Goal: Use online tool/utility: Utilize a website feature to perform a specific function

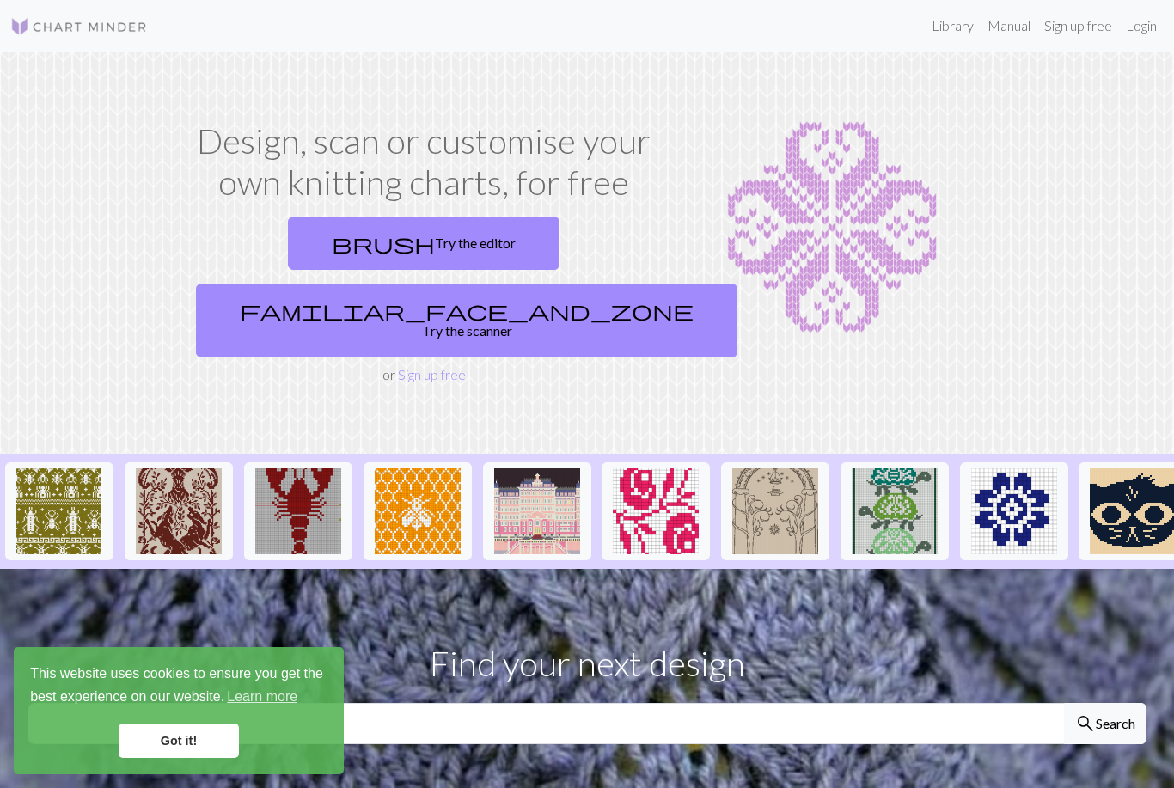
click at [528, 284] on link "familiar_face_and_zone Try the scanner" at bounding box center [466, 321] width 541 height 74
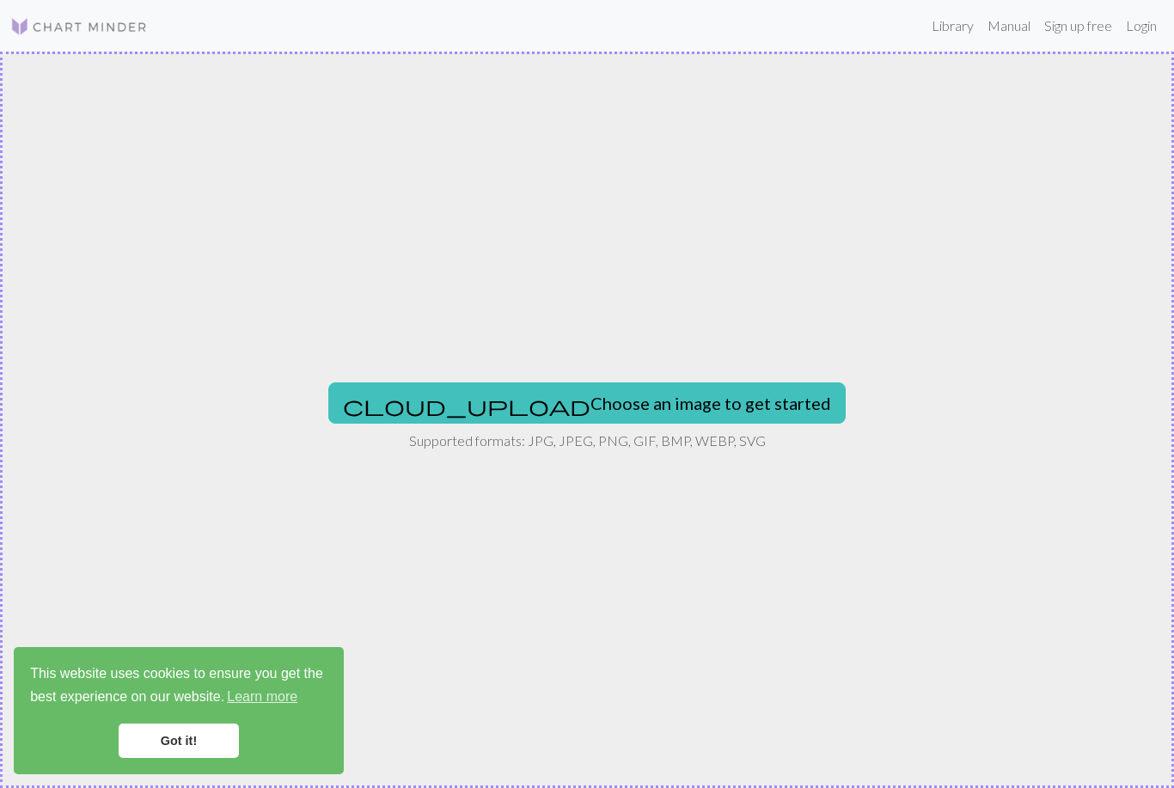
click at [541, 403] on button "cloud_upload Choose an image to get started" at bounding box center [586, 402] width 517 height 41
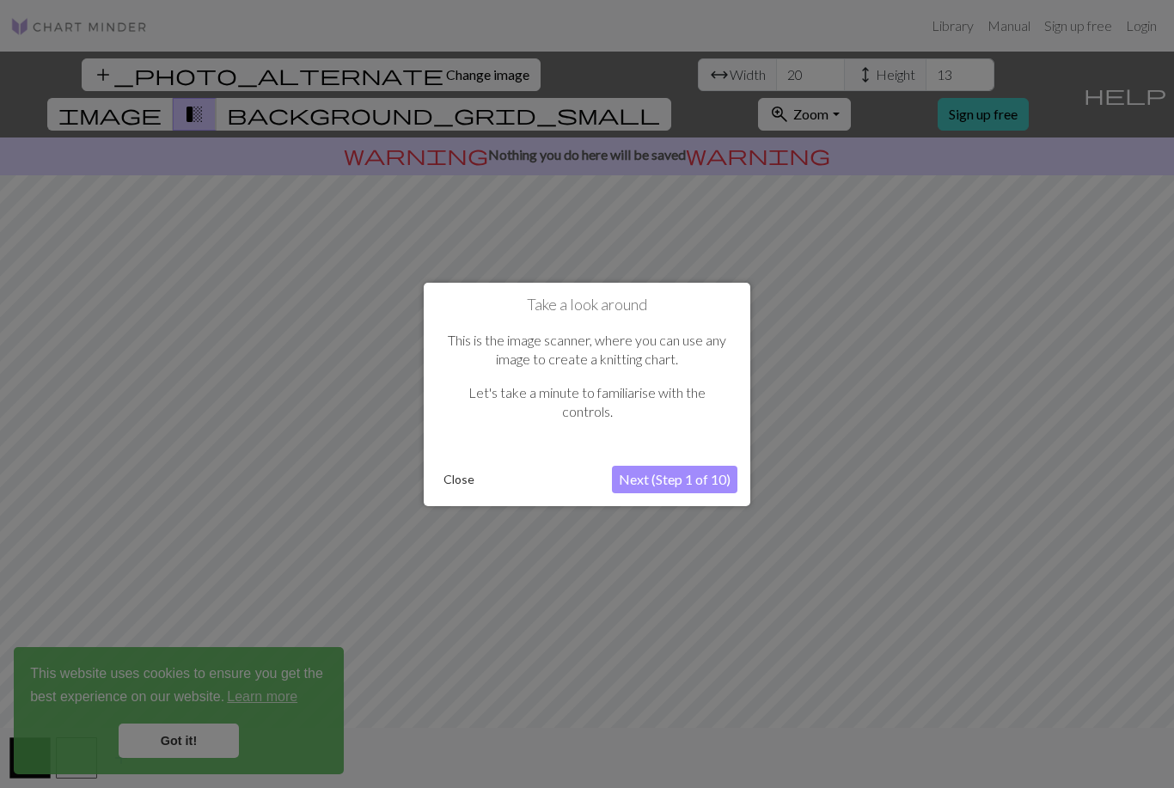
click at [664, 479] on button "Next (Step 1 of 10)" at bounding box center [674, 480] width 125 height 28
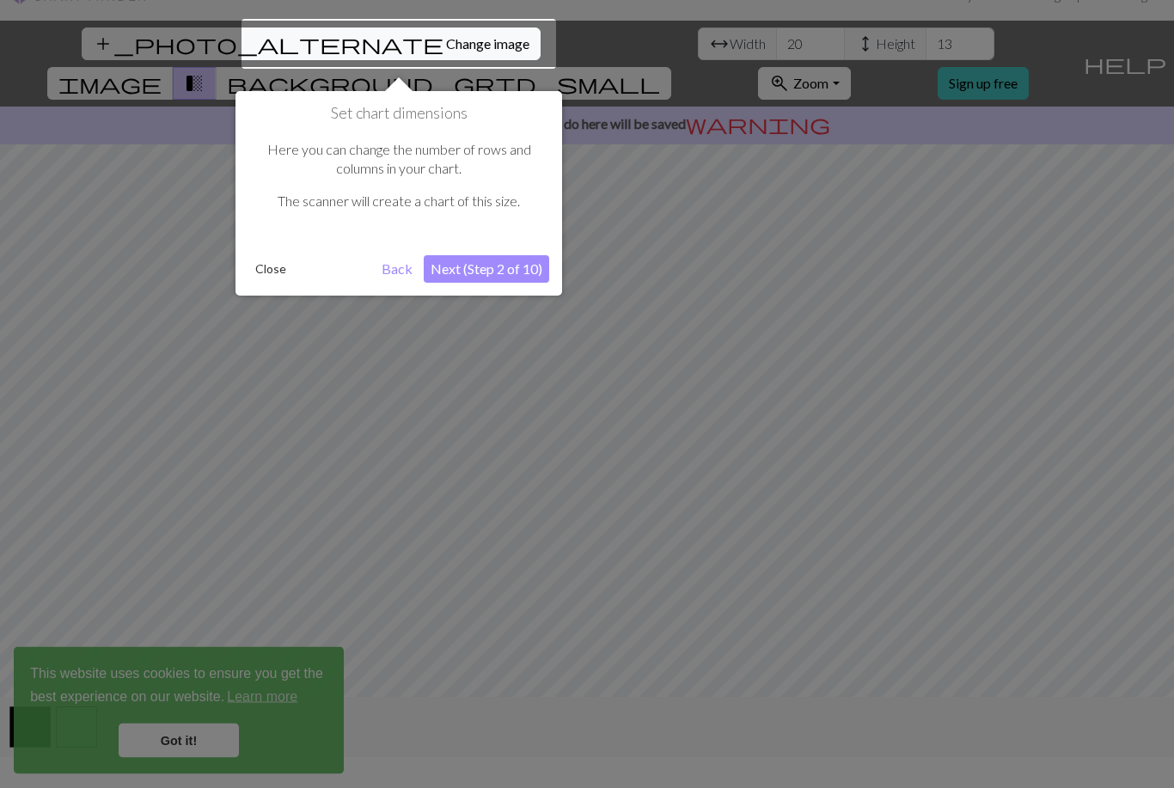
scroll to position [33, 0]
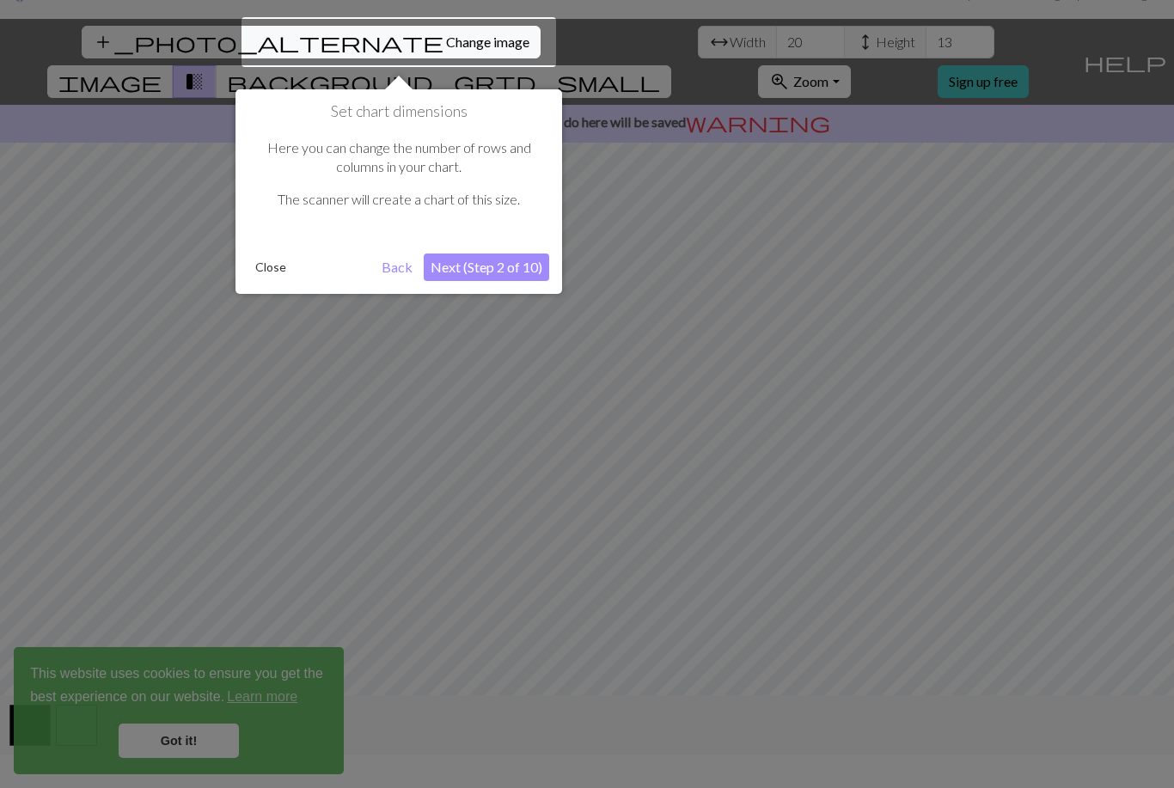
click at [483, 265] on button "Next (Step 2 of 10)" at bounding box center [486, 268] width 125 height 28
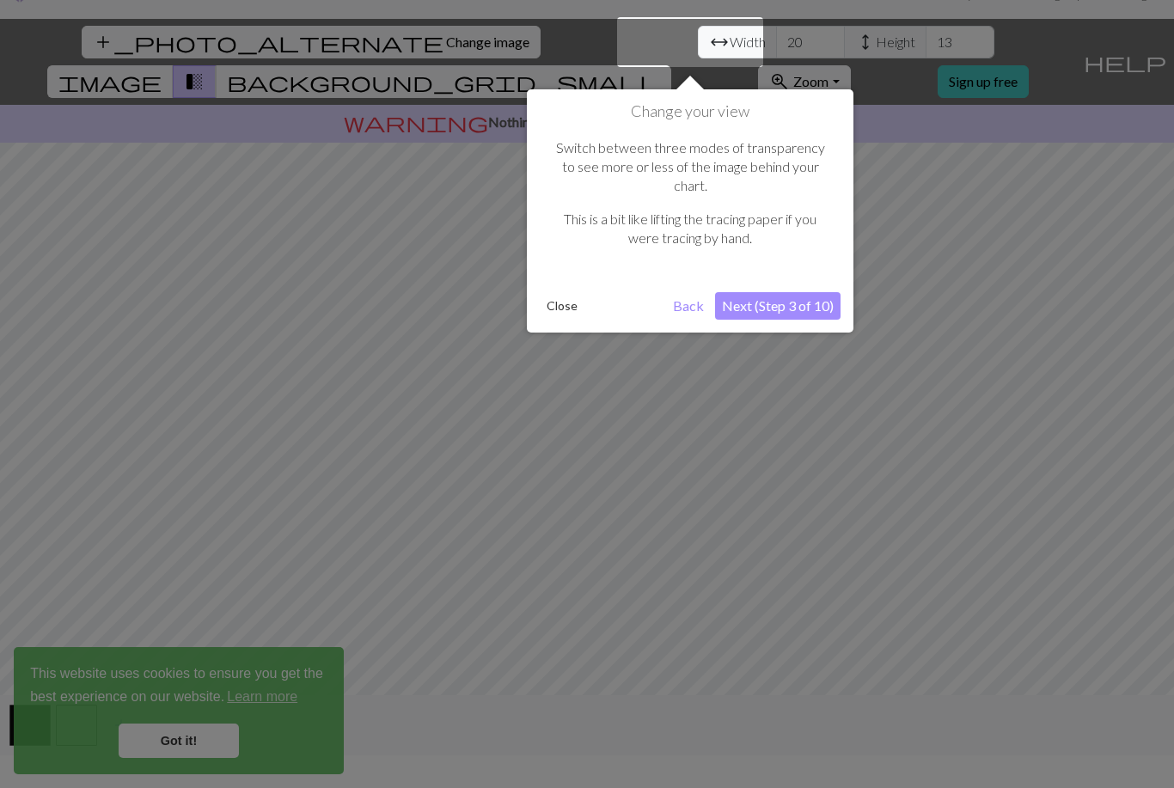
click at [778, 293] on button "Next (Step 3 of 10)" at bounding box center [777, 306] width 125 height 28
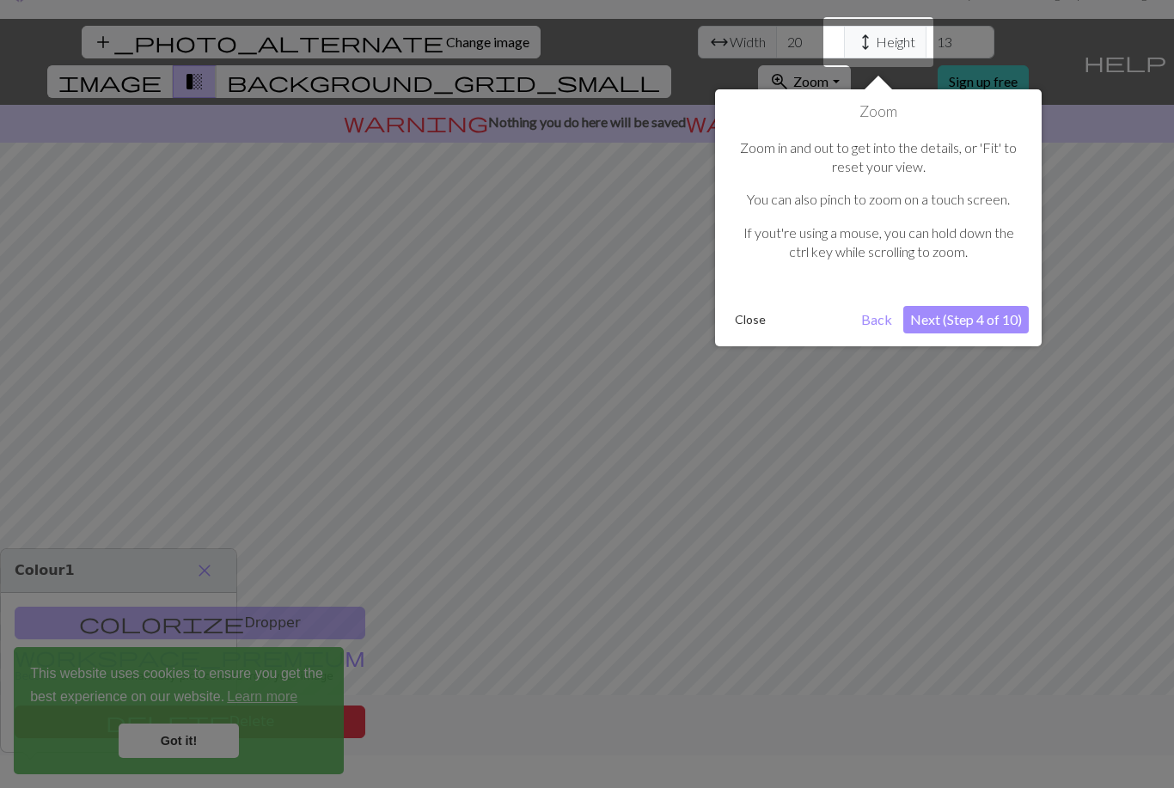
click at [973, 314] on button "Next (Step 4 of 10)" at bounding box center [965, 320] width 125 height 28
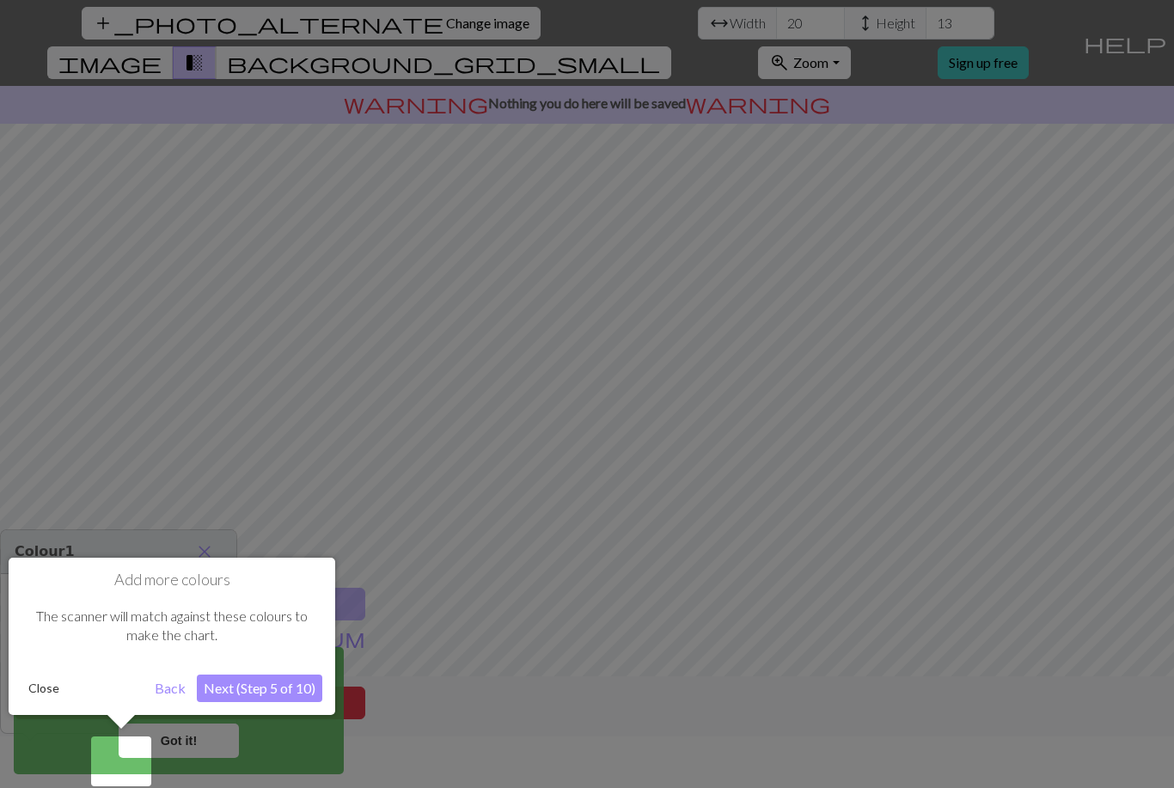
scroll to position [55, 0]
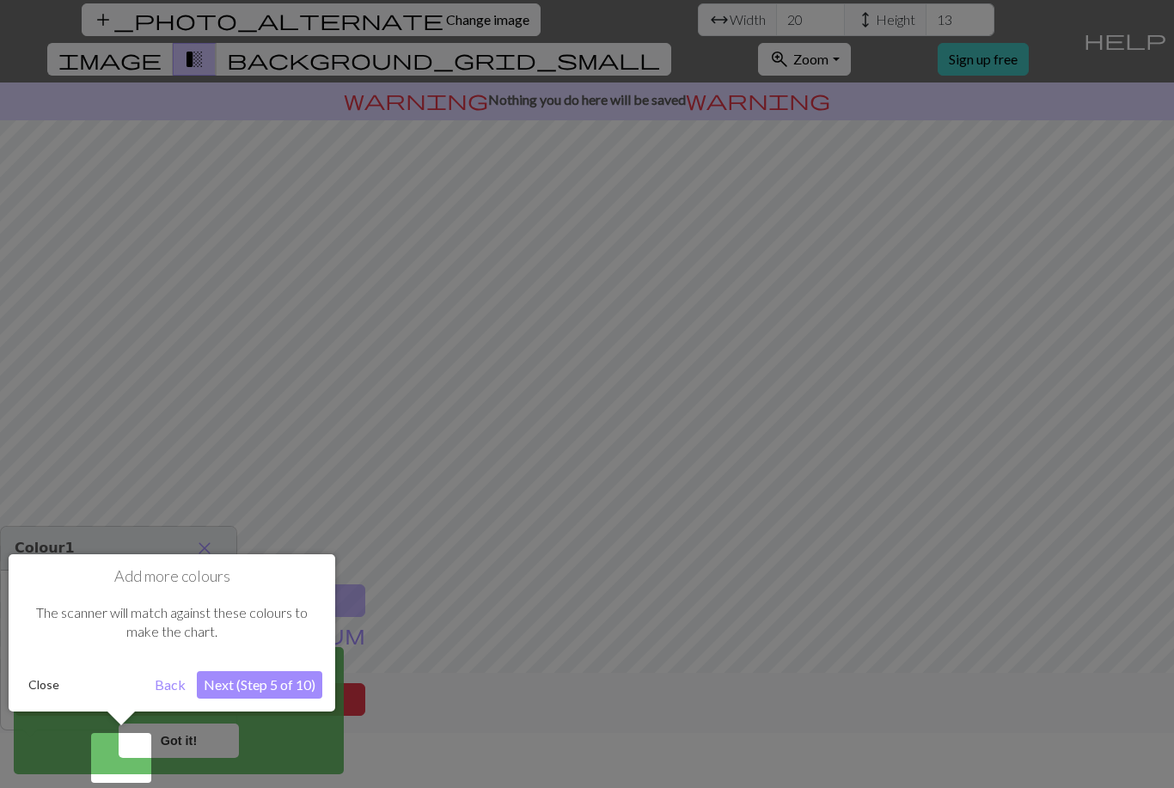
click at [248, 690] on button "Next (Step 5 of 10)" at bounding box center [259, 685] width 125 height 28
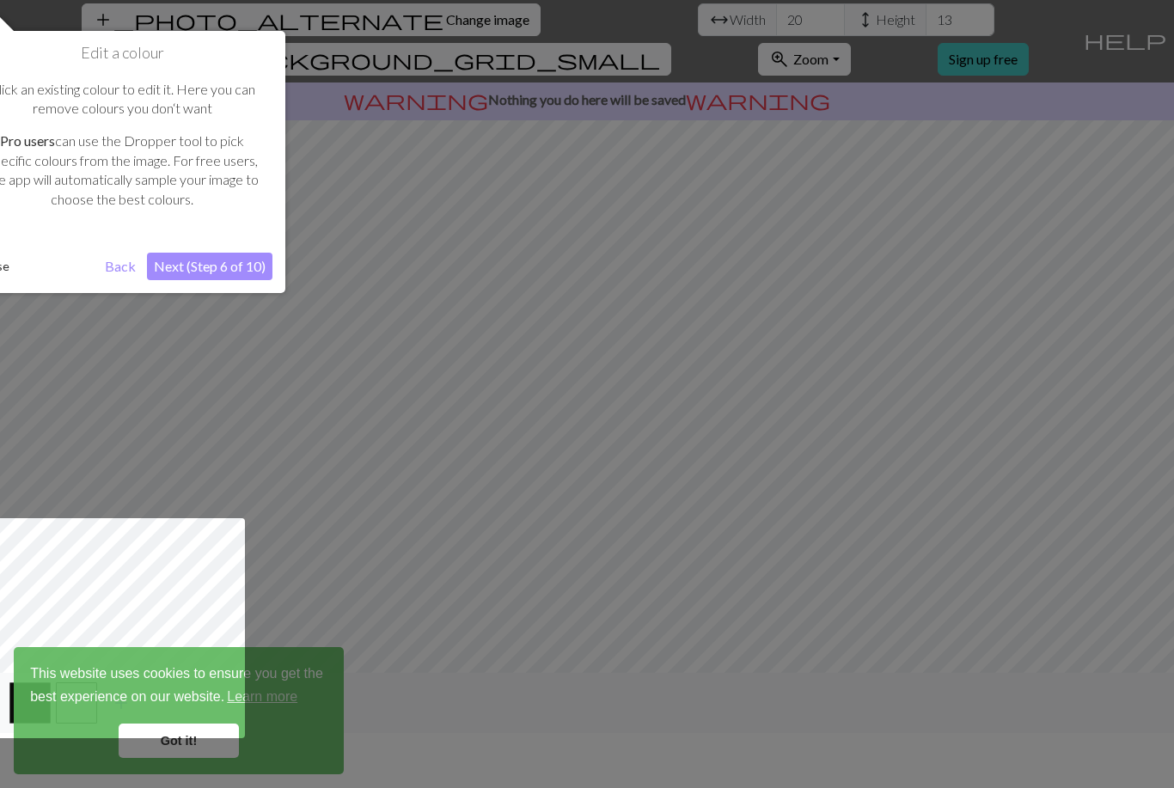
click at [212, 277] on button "Next (Step 6 of 10)" at bounding box center [209, 267] width 125 height 28
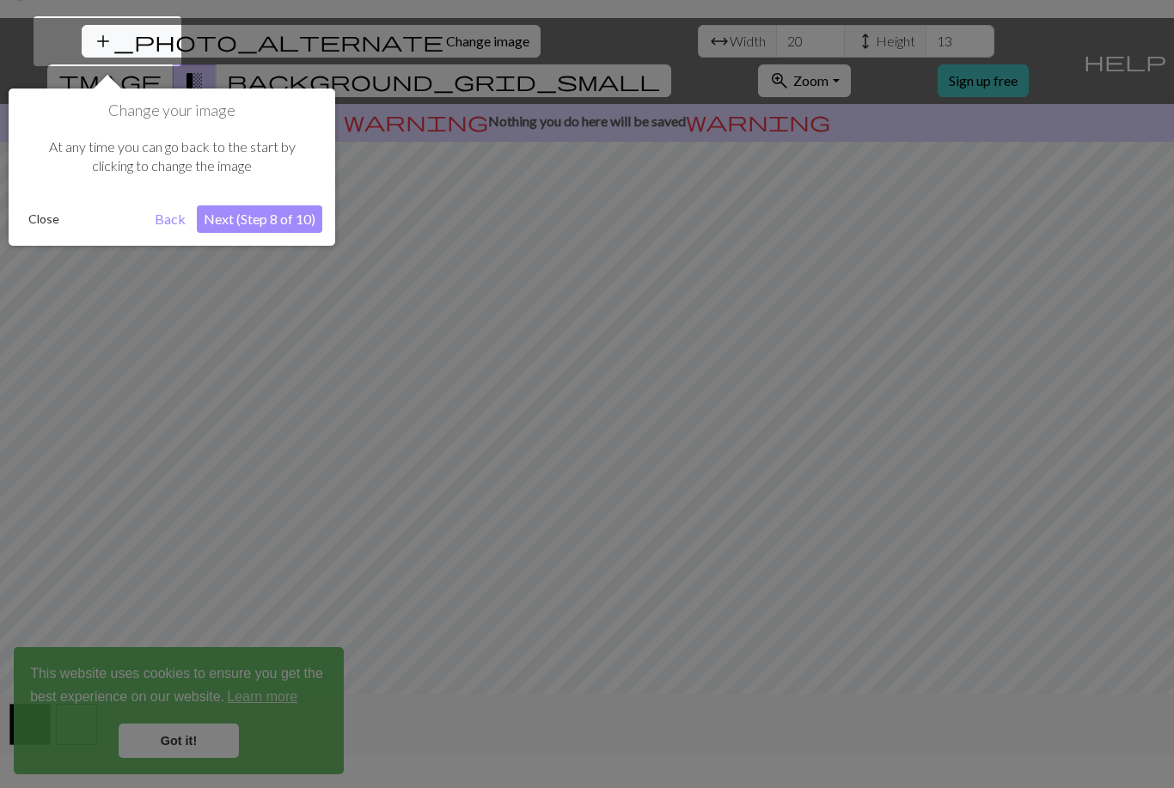
scroll to position [33, 0]
click at [266, 229] on button "Next (Step 8 of 10)" at bounding box center [259, 220] width 125 height 28
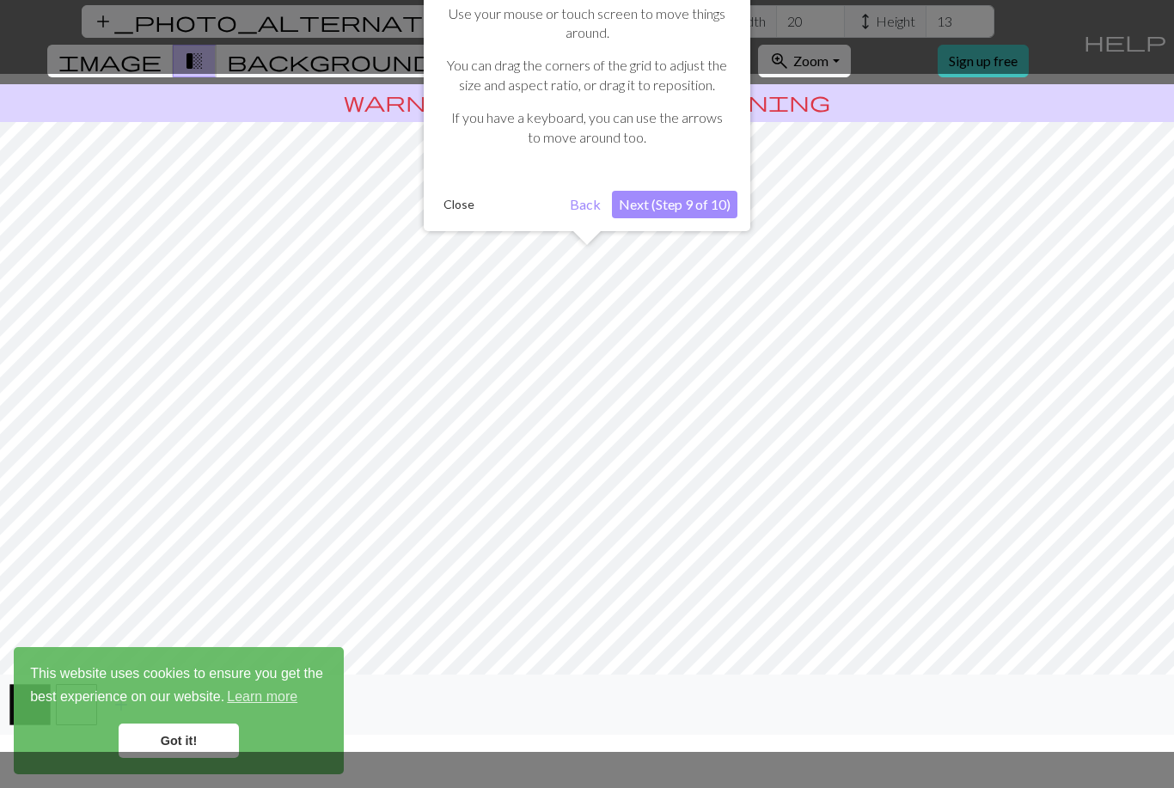
scroll to position [55, 0]
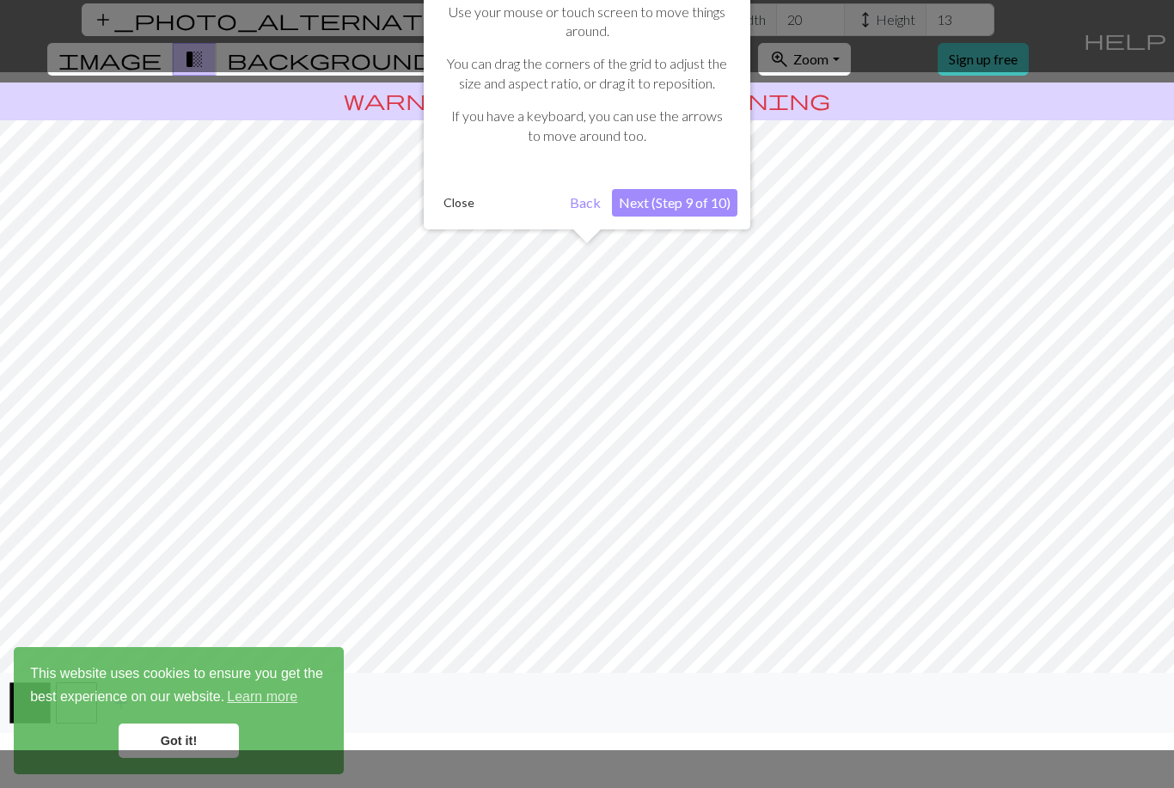
click at [676, 212] on button "Next (Step 9 of 10)" at bounding box center [674, 203] width 125 height 28
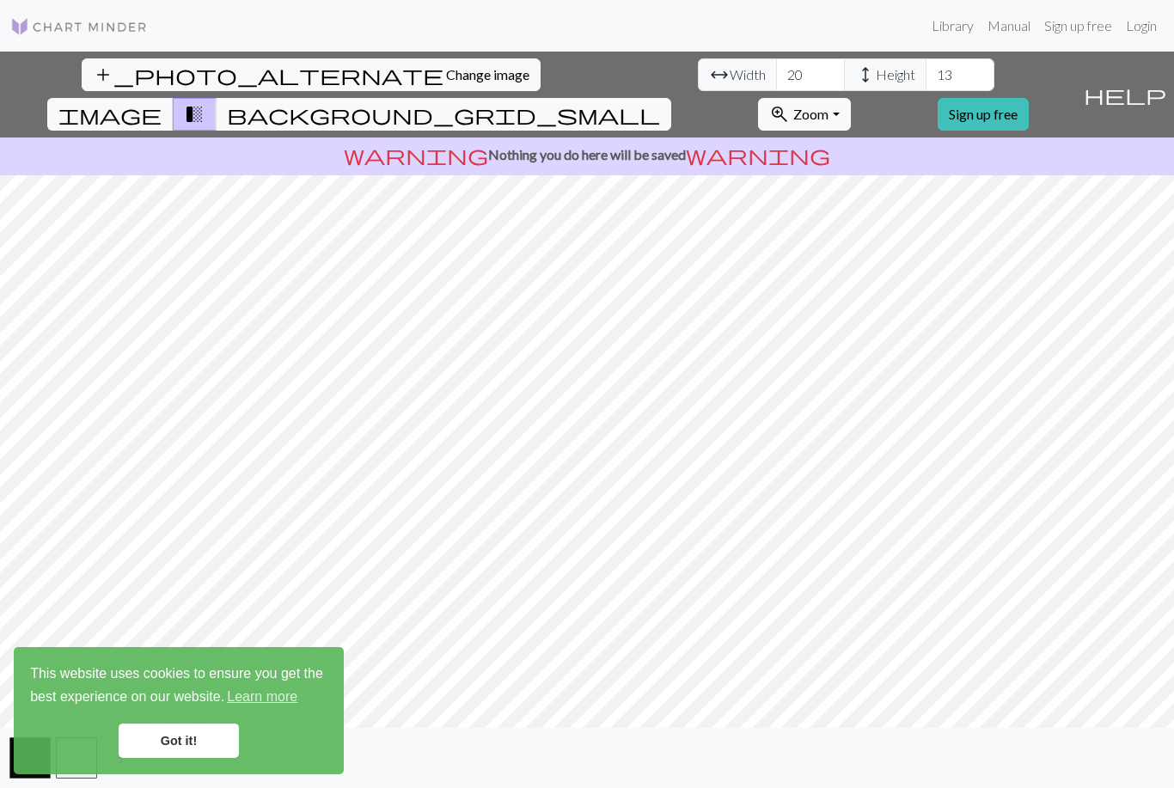
click at [114, 58] on button "add_photo_alternate Change image" at bounding box center [311, 74] width 459 height 33
click at [671, 98] on button "background_grid_small" at bounding box center [443, 114] width 455 height 33
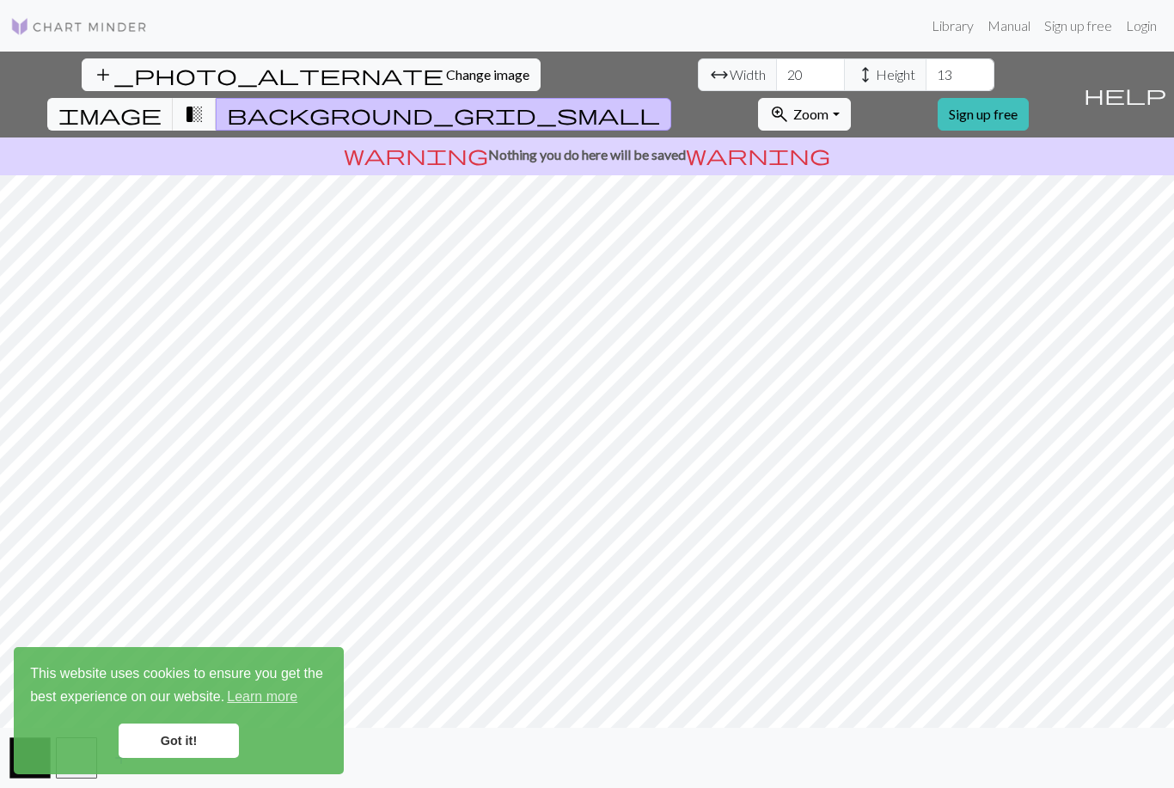
click at [205, 102] on span "transition_fade" at bounding box center [194, 114] width 21 height 24
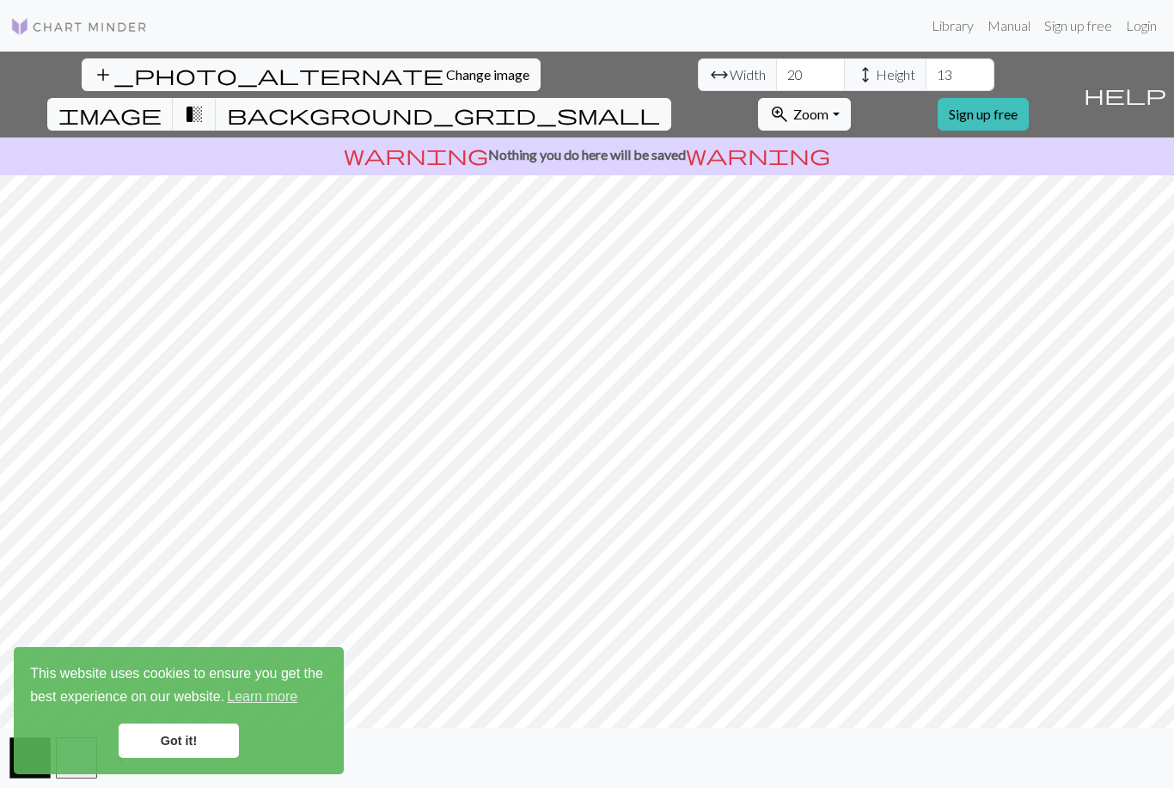
click at [162, 102] on span "image" at bounding box center [109, 114] width 103 height 24
click at [926, 58] on input "13" at bounding box center [960, 74] width 69 height 33
type input "1"
click at [926, 58] on input "10" at bounding box center [960, 74] width 69 height 33
type input "1"
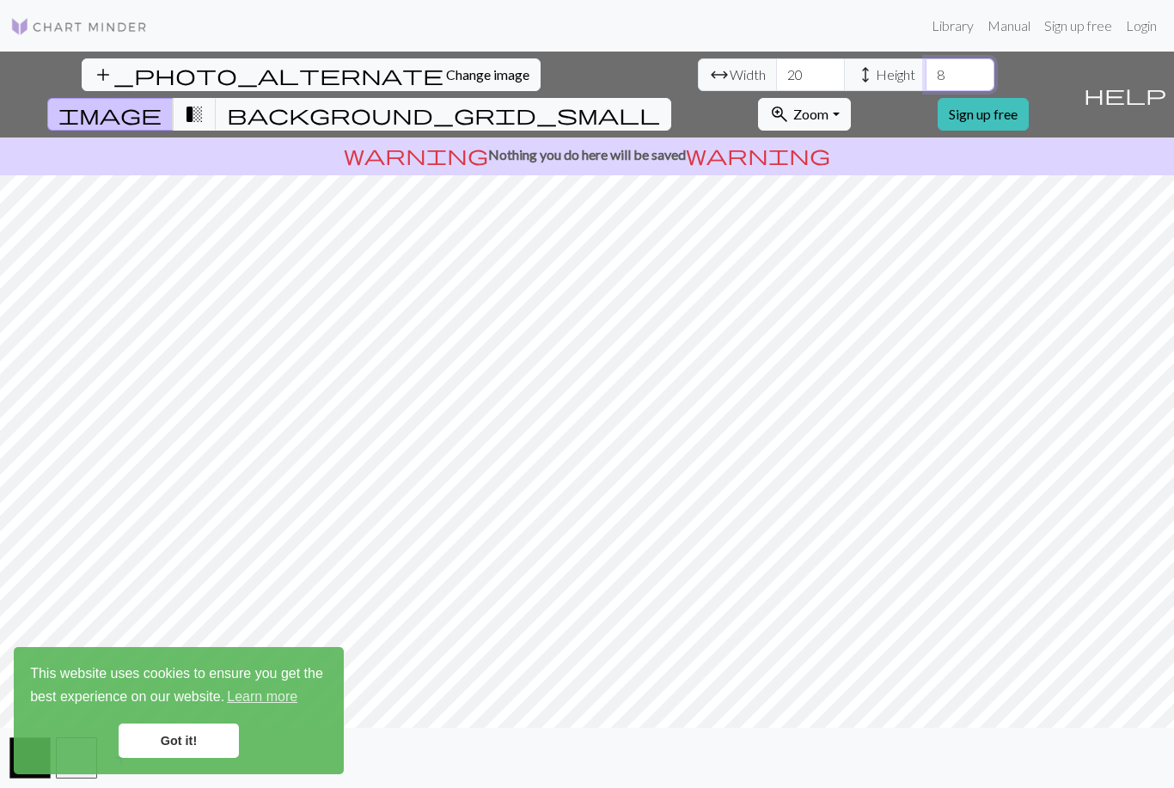
type input "8"
click at [671, 98] on button "background_grid_small" at bounding box center [443, 114] width 455 height 33
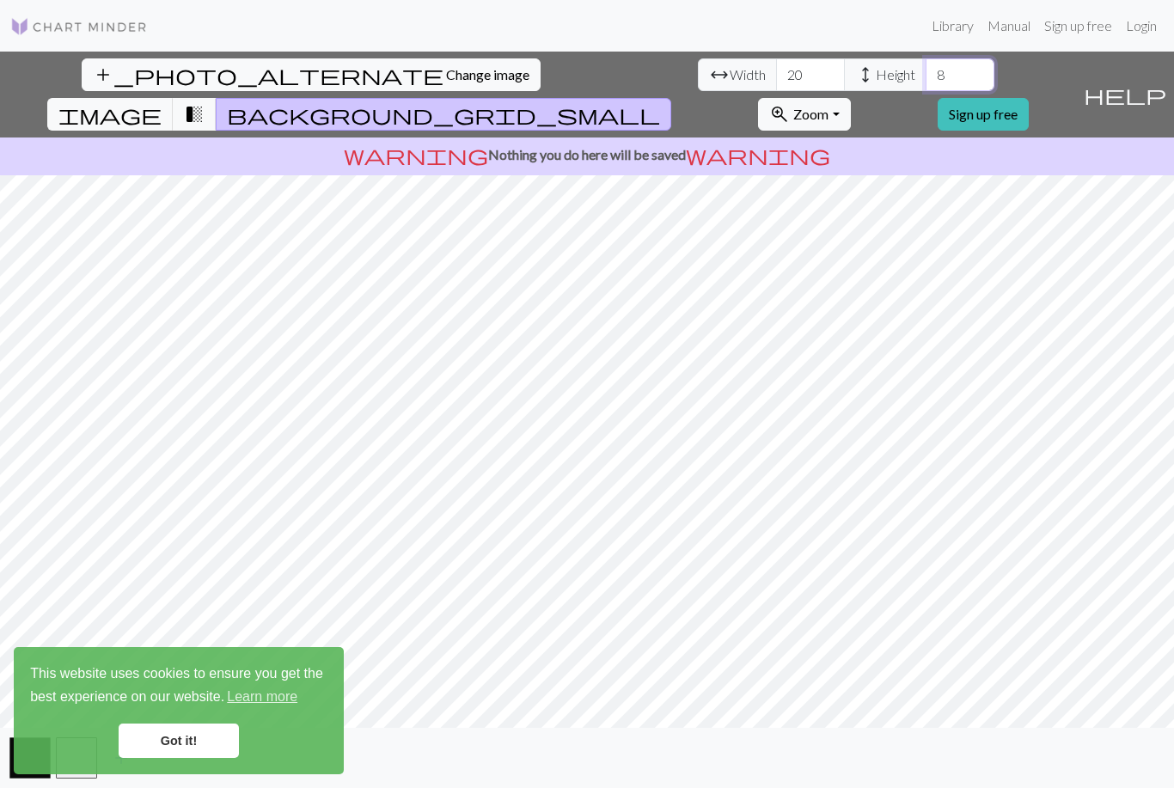
click at [926, 58] on input "8" at bounding box center [960, 74] width 69 height 33
type input "18"
click at [776, 58] on input "20" at bounding box center [810, 74] width 69 height 33
type input "2"
click at [776, 58] on input "30" at bounding box center [810, 74] width 69 height 33
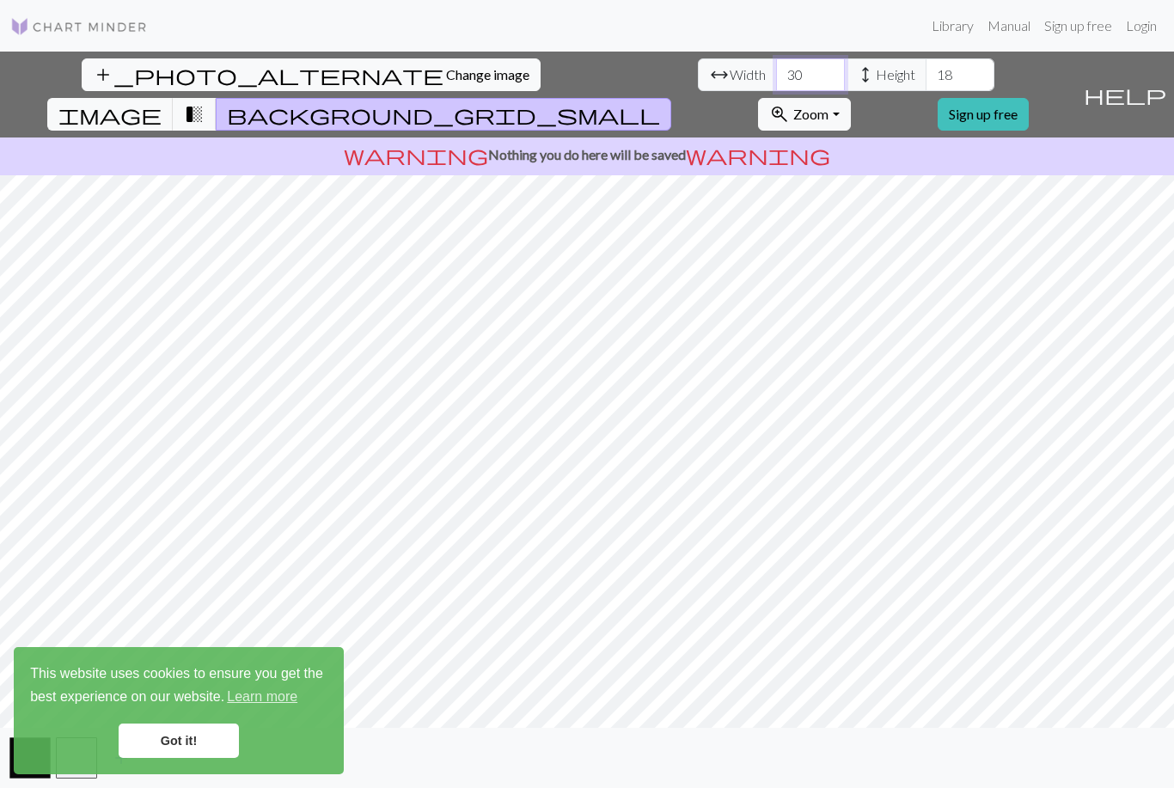
type input "3"
click at [776, 58] on input "24" at bounding box center [810, 74] width 69 height 33
type input "2"
click at [776, 58] on input "28" at bounding box center [810, 74] width 69 height 33
type input "2"
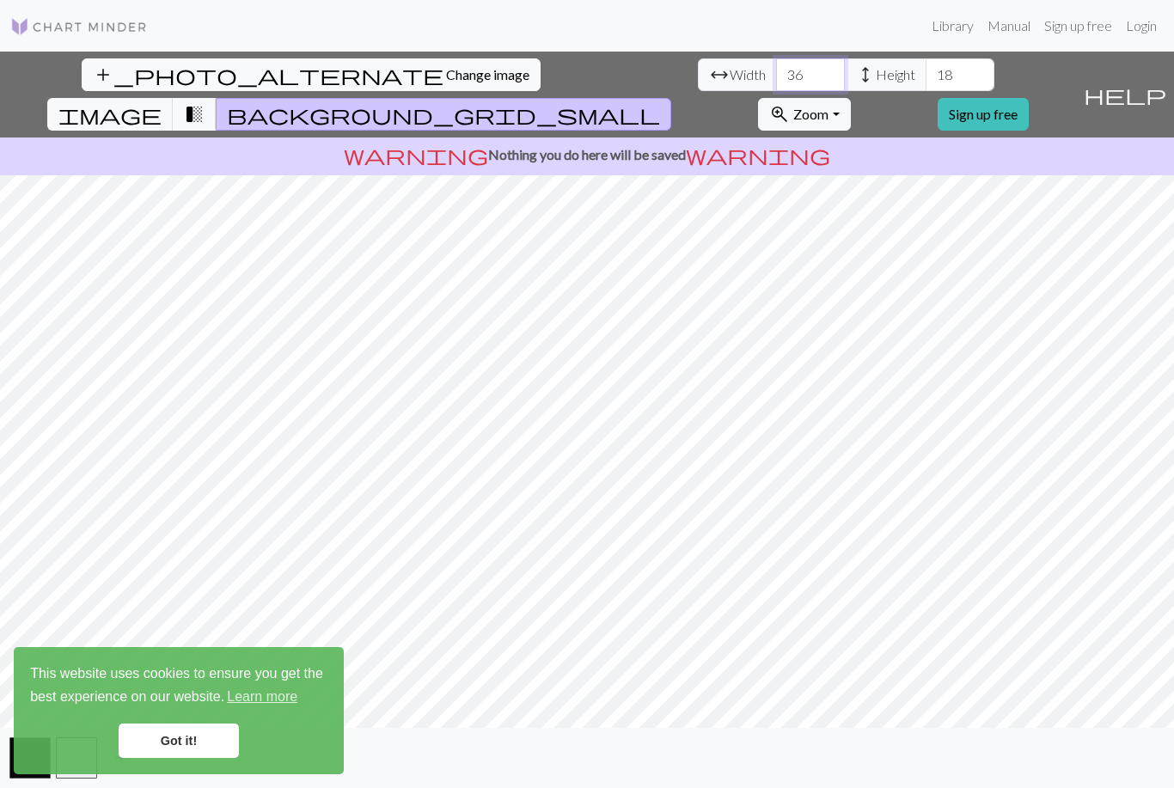
click at [776, 58] on input "36" at bounding box center [810, 74] width 69 height 33
type input "3"
type input "40"
click at [205, 102] on span "transition_fade" at bounding box center [194, 114] width 21 height 24
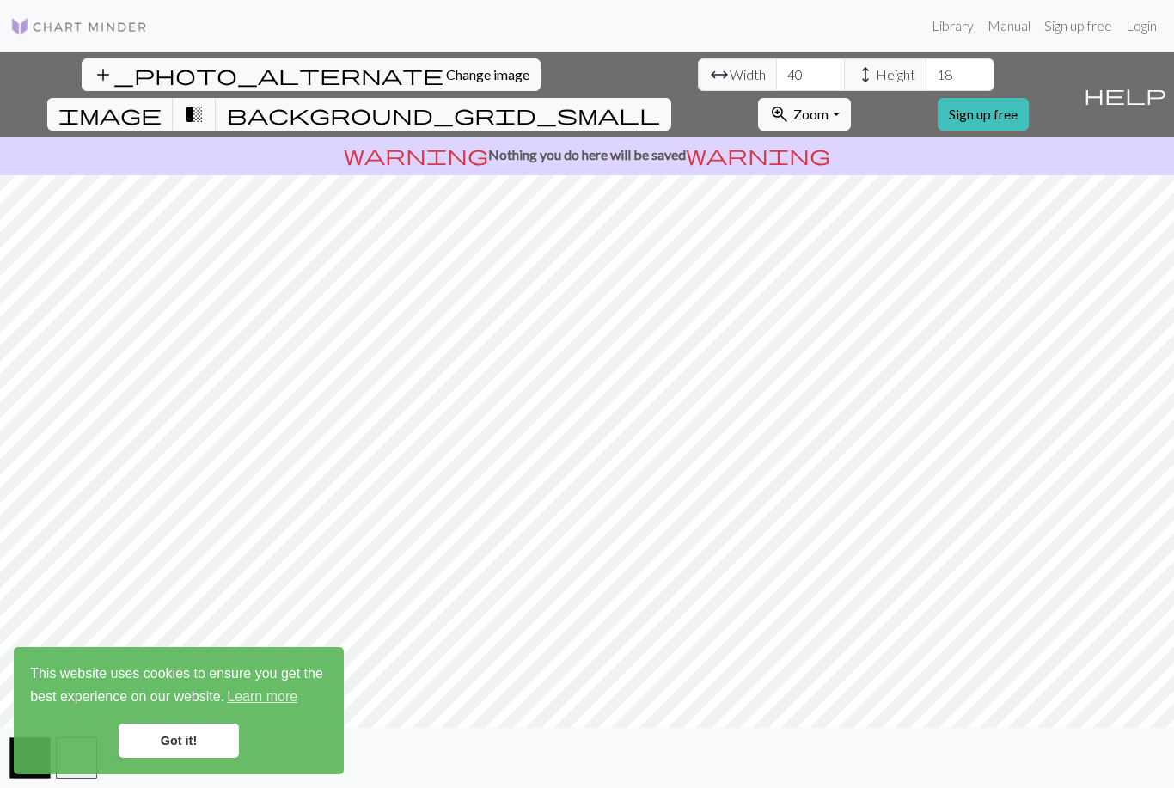
click at [660, 102] on span "background_grid_small" at bounding box center [443, 114] width 433 height 24
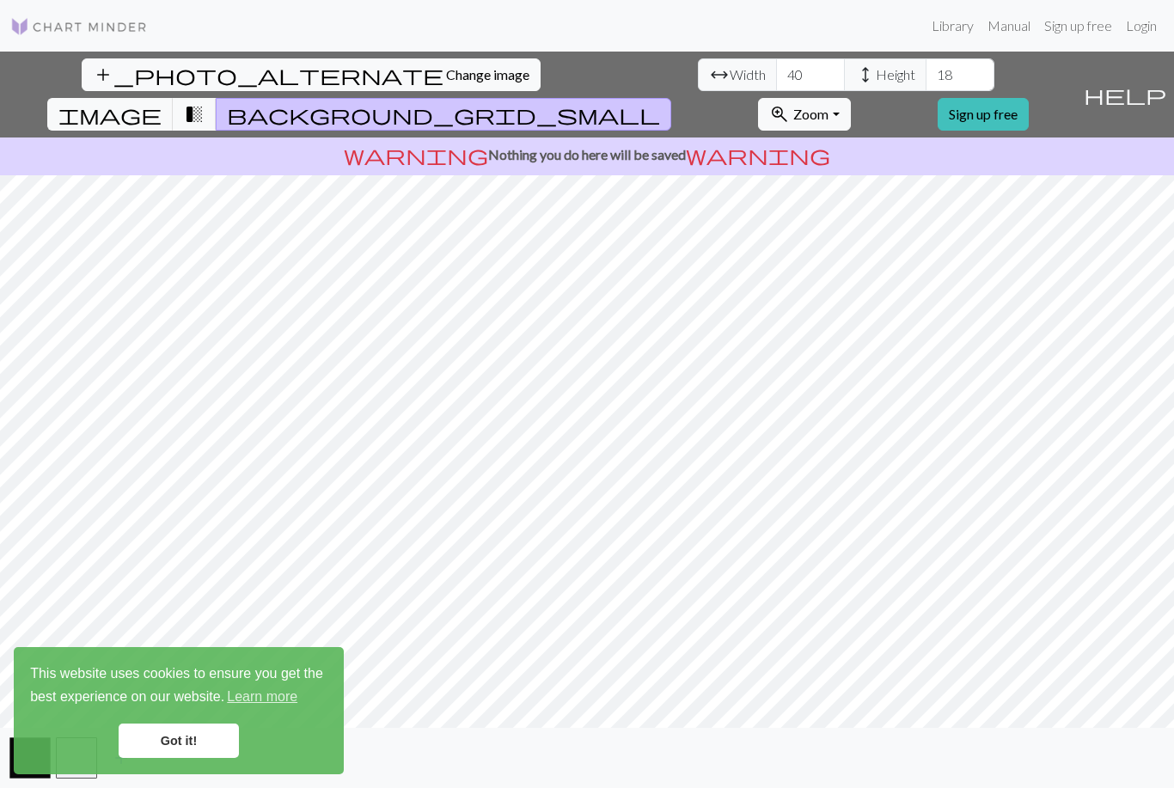
click at [446, 66] on span "Change image" at bounding box center [487, 74] width 83 height 16
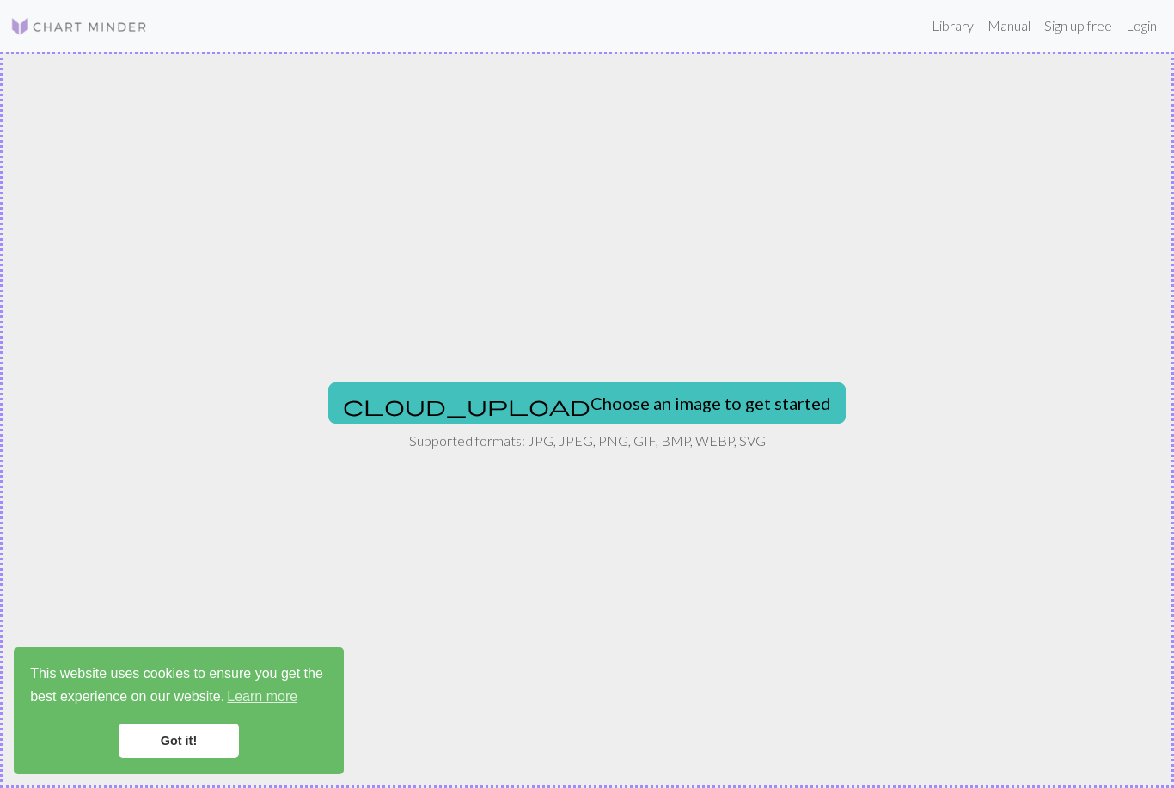
scroll to position [0, 0]
click at [603, 409] on button "cloud_upload Choose an image to get started" at bounding box center [586, 402] width 517 height 41
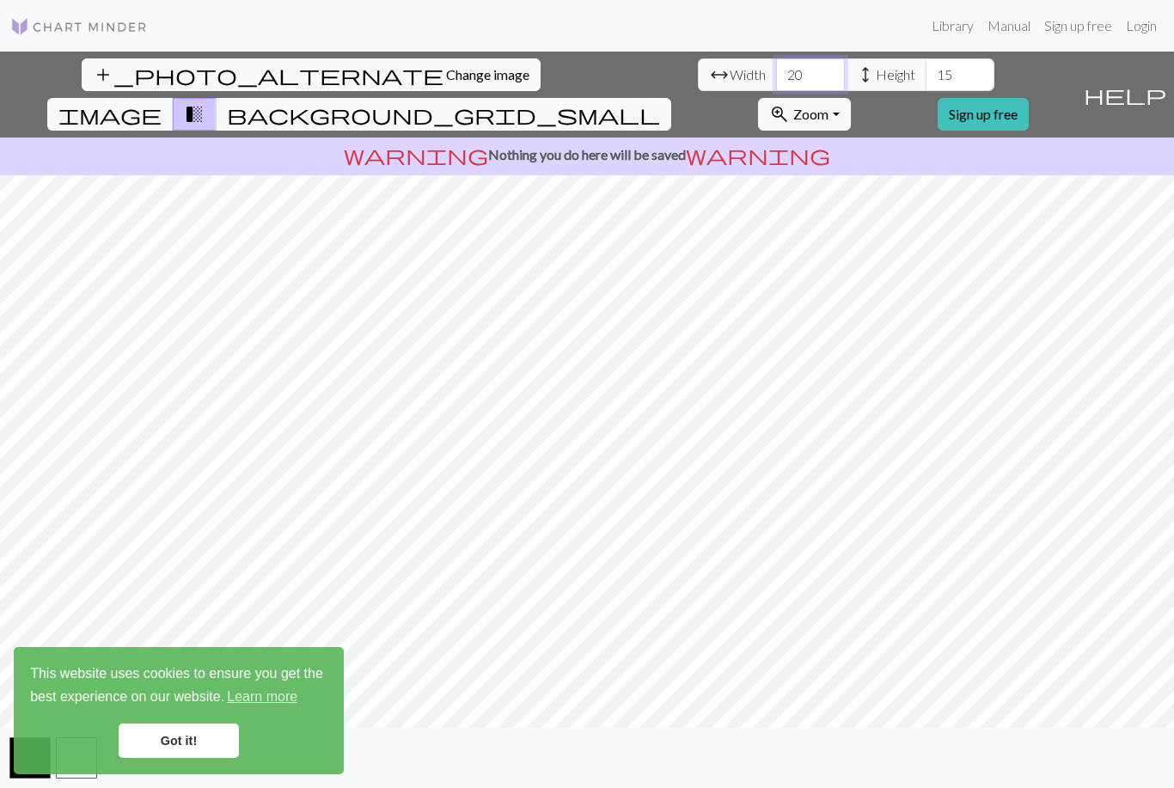
click at [776, 90] on input "20" at bounding box center [810, 74] width 69 height 33
type input "2"
type input "36"
click at [660, 102] on span "background_grid_small" at bounding box center [443, 114] width 433 height 24
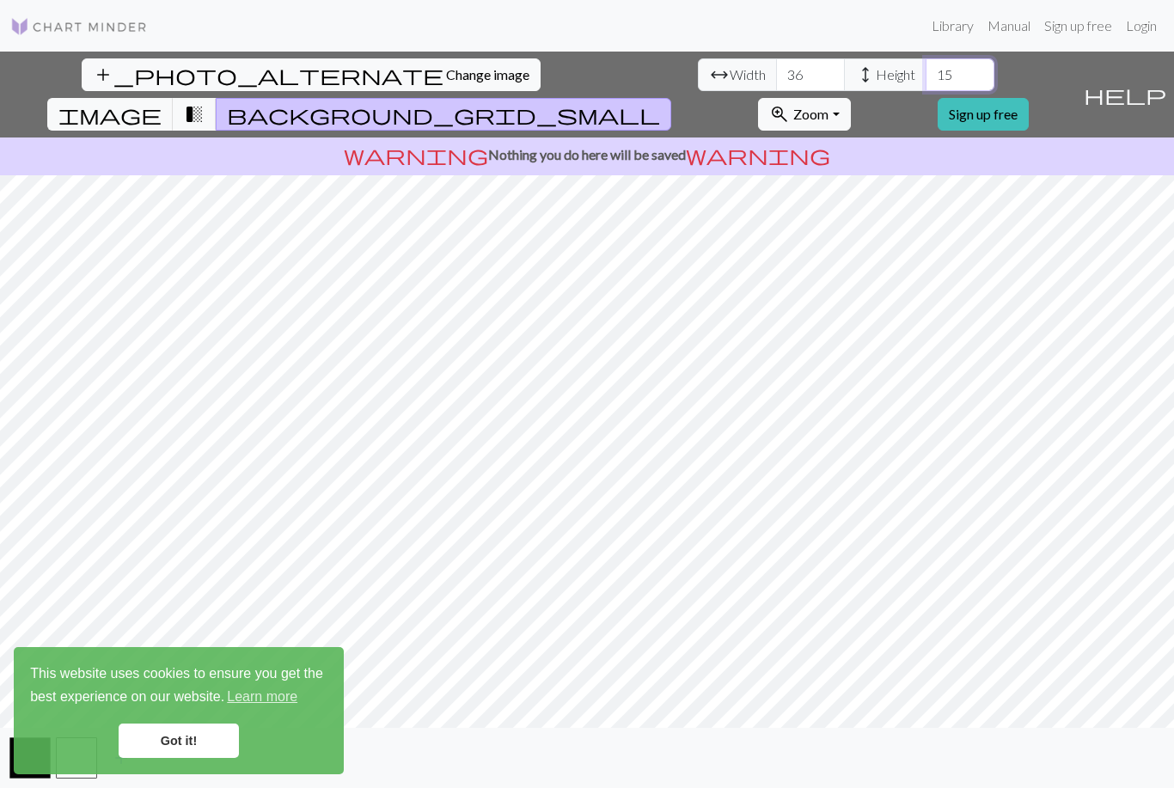
click at [926, 77] on input "15" at bounding box center [960, 74] width 69 height 33
type input "1"
type input "20"
click at [135, 739] on link "Got it!" at bounding box center [179, 741] width 120 height 34
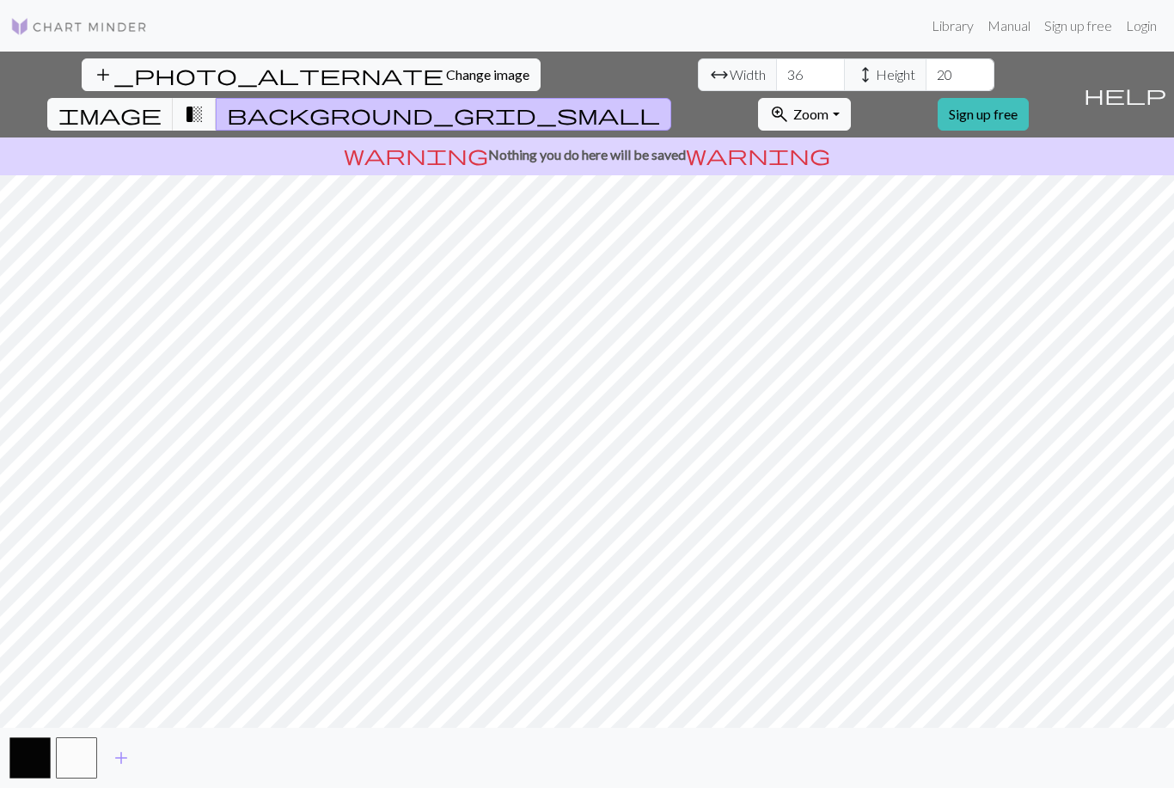
click at [446, 81] on span "Change image" at bounding box center [487, 74] width 83 height 16
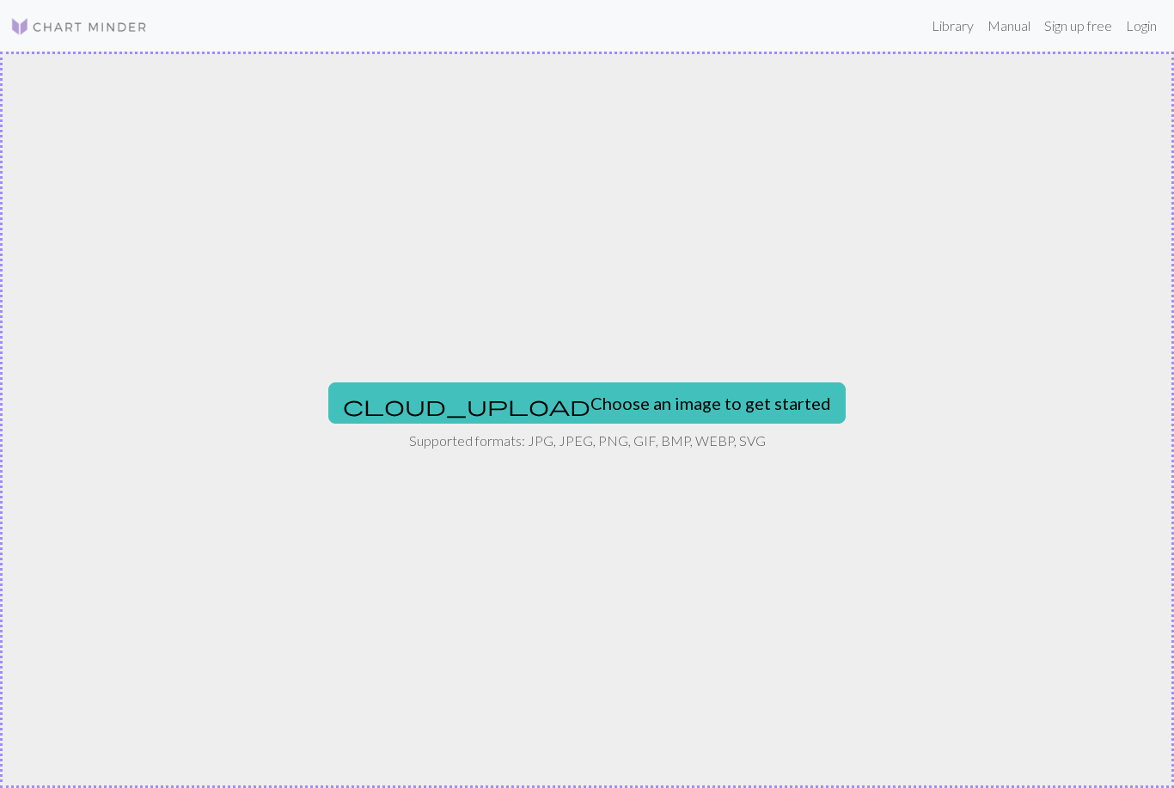
click at [556, 416] on button "cloud_upload Choose an image to get started" at bounding box center [586, 402] width 517 height 41
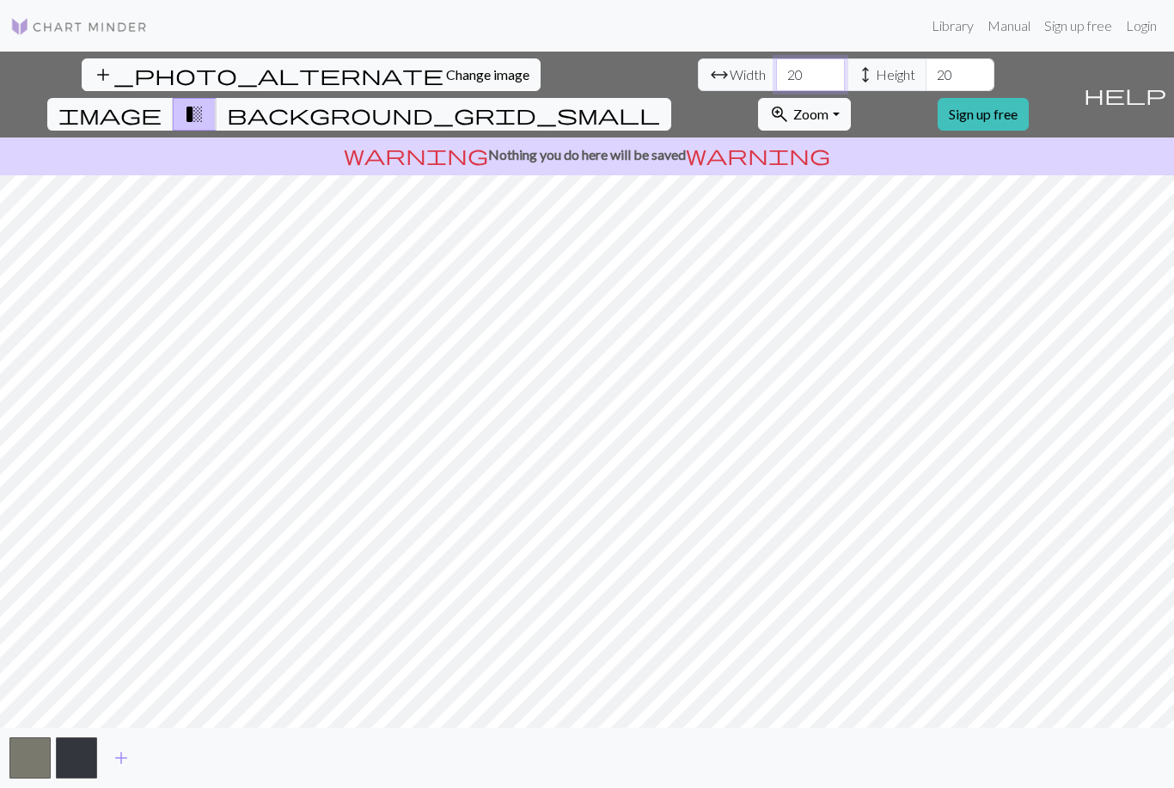
click at [776, 76] on input "20" at bounding box center [810, 74] width 69 height 33
click at [660, 102] on span "background_grid_small" at bounding box center [443, 114] width 433 height 24
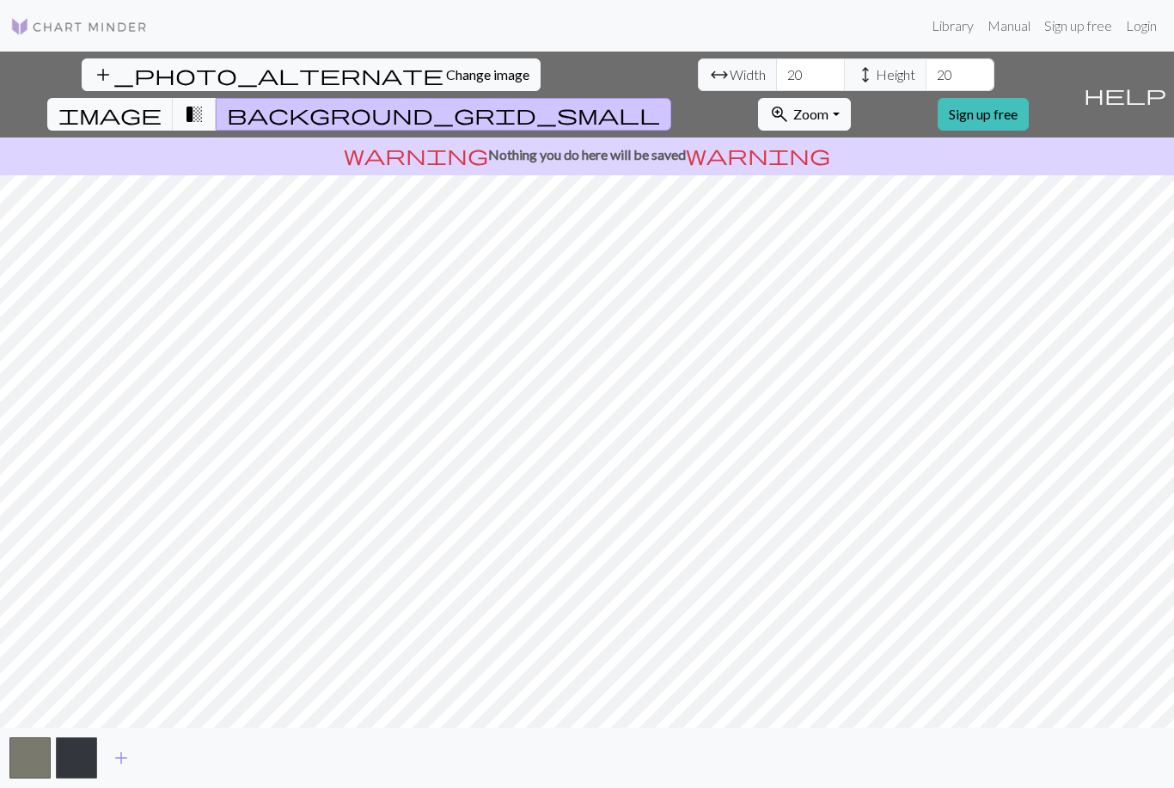
click at [205, 102] on span "transition_fade" at bounding box center [194, 114] width 21 height 24
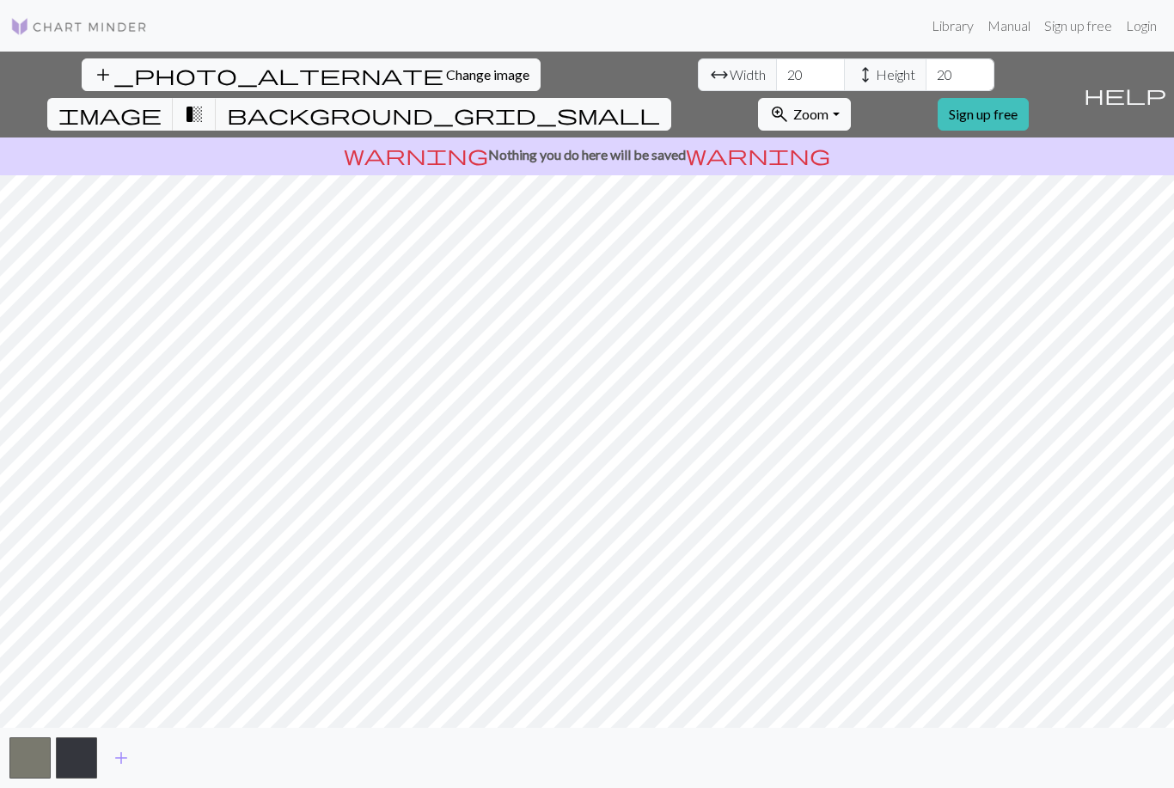
click at [671, 98] on button "background_grid_small" at bounding box center [443, 114] width 455 height 33
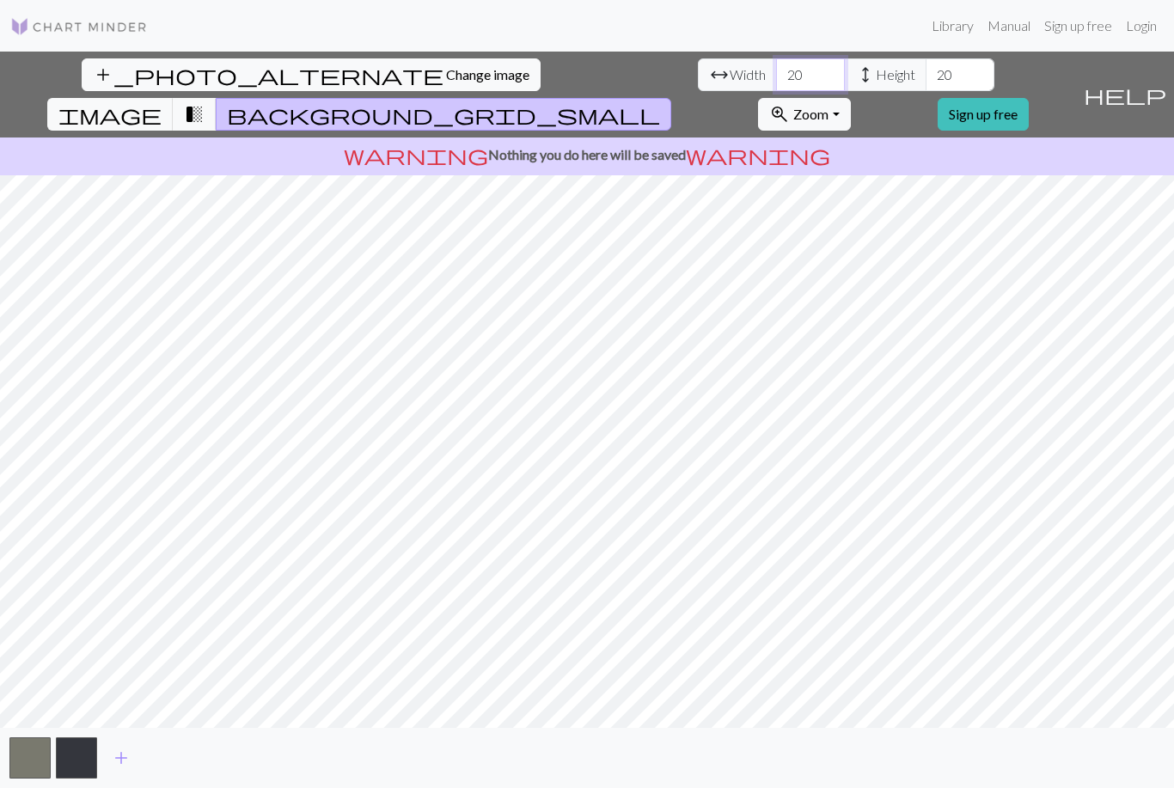
click at [776, 71] on input "20" at bounding box center [810, 74] width 69 height 33
type input "2"
type input "36"
click at [92, 88] on button "add_photo_alternate Change image" at bounding box center [311, 74] width 459 height 33
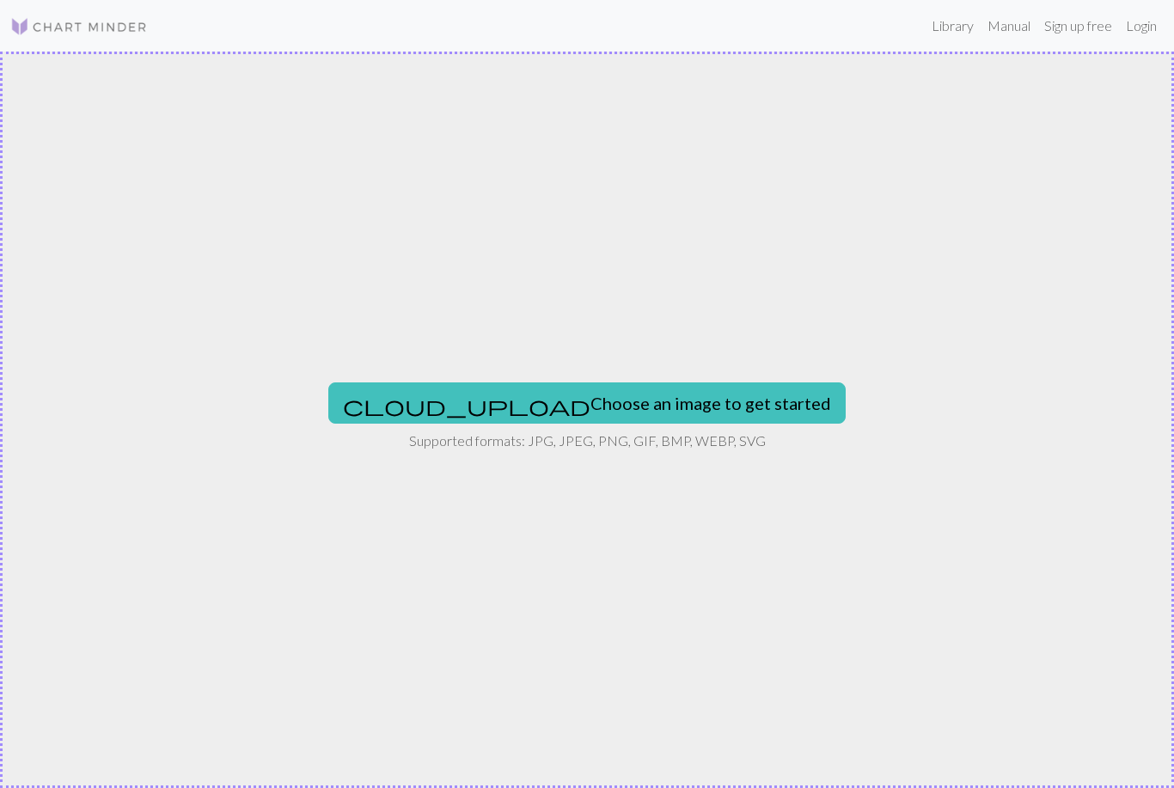
click at [565, 406] on button "cloud_upload Choose an image to get started" at bounding box center [586, 402] width 517 height 41
type input "C:\fakepath\IMG_0599.jpeg"
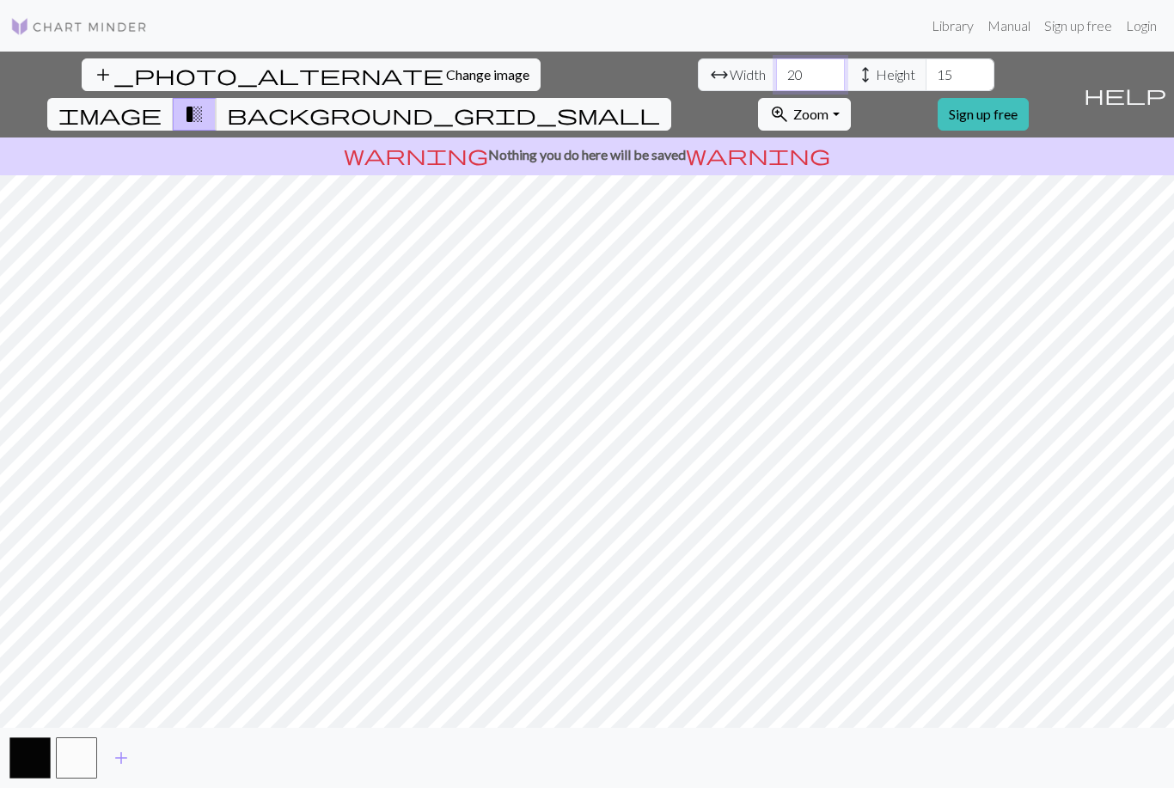
click at [776, 76] on input "20" at bounding box center [810, 74] width 69 height 33
type input "2"
type input "36"
click at [926, 79] on input "15" at bounding box center [960, 74] width 69 height 33
type input "1"
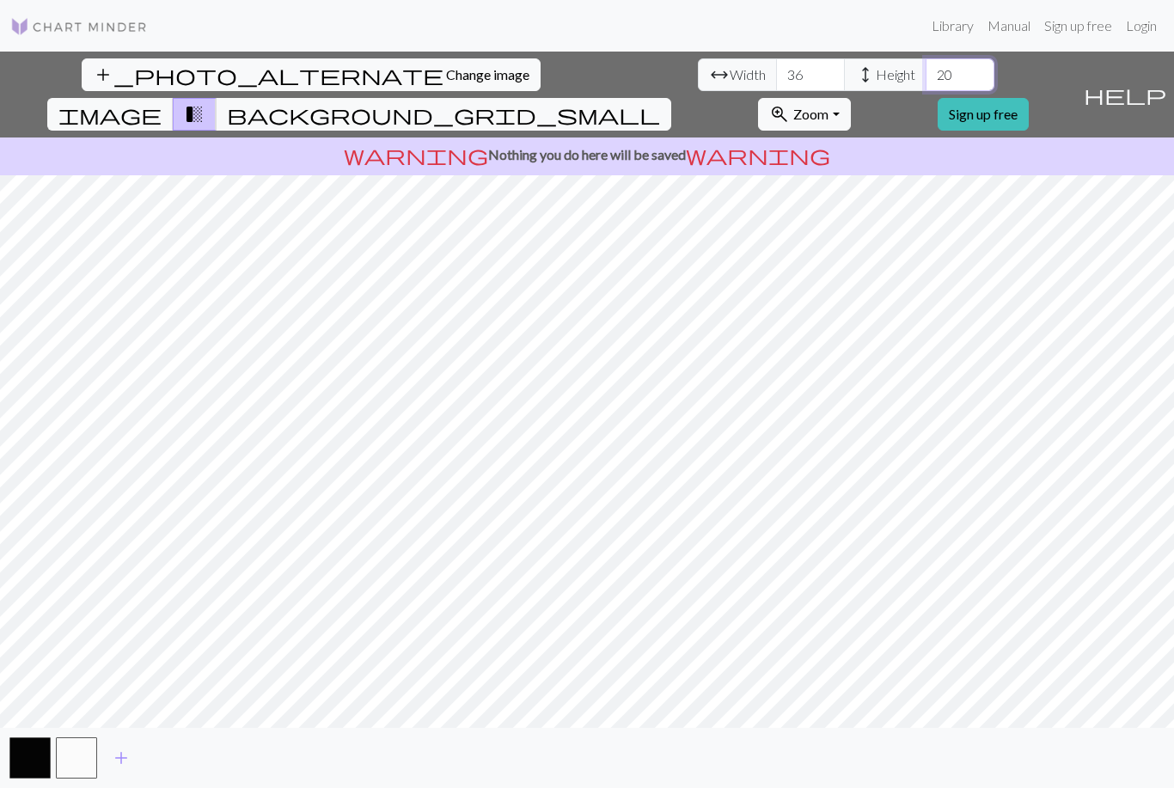
type input "20"
click at [671, 98] on button "background_grid_small" at bounding box center [443, 114] width 455 height 33
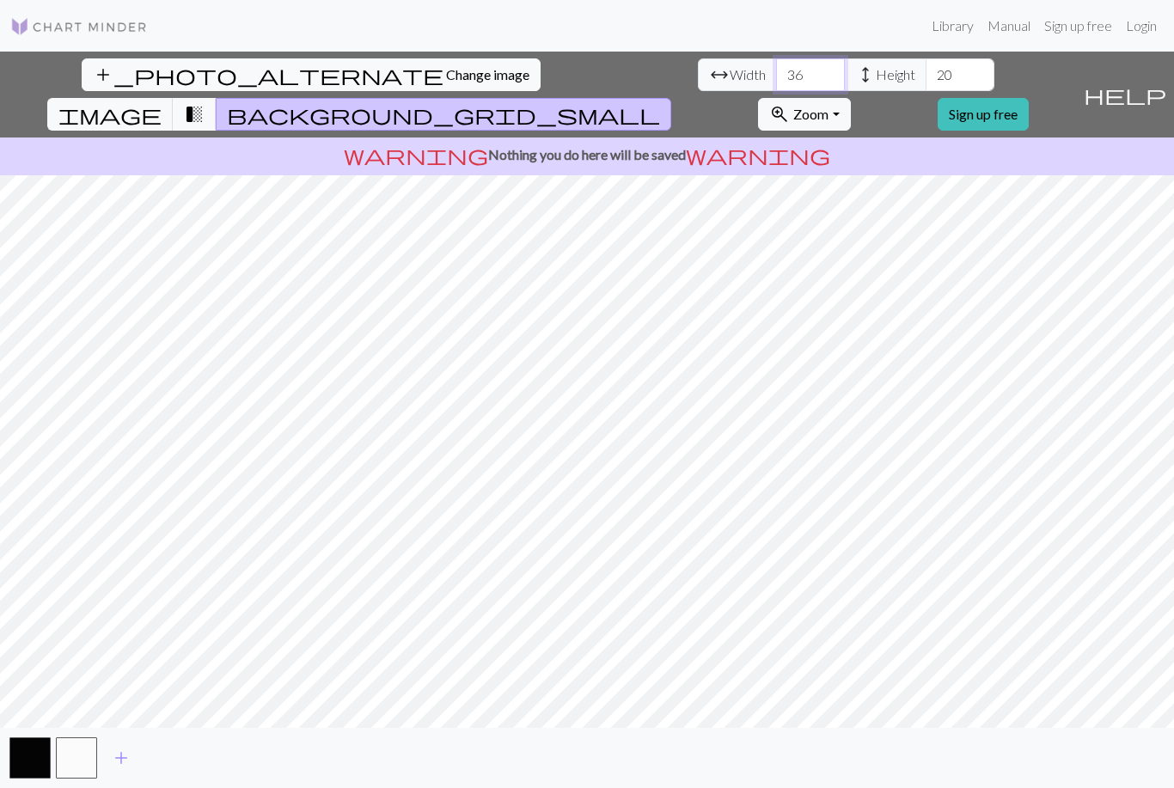
click at [776, 81] on input "36" at bounding box center [810, 74] width 69 height 33
type input "3"
type input "48"
click at [776, 82] on input "48" at bounding box center [810, 74] width 69 height 33
type input "4"
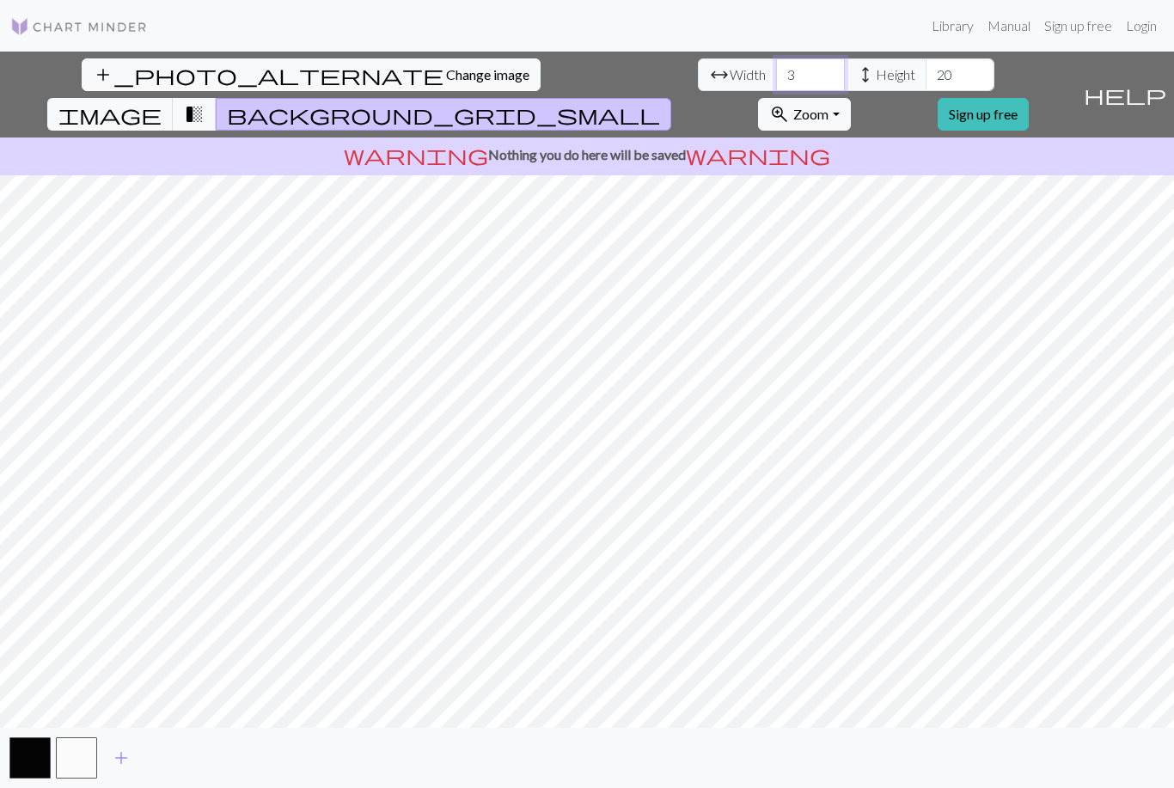
type input "36"
click at [926, 89] on input "20" at bounding box center [960, 74] width 69 height 33
type input "2"
click at [926, 88] on input "24" at bounding box center [960, 74] width 69 height 33
type input "2"
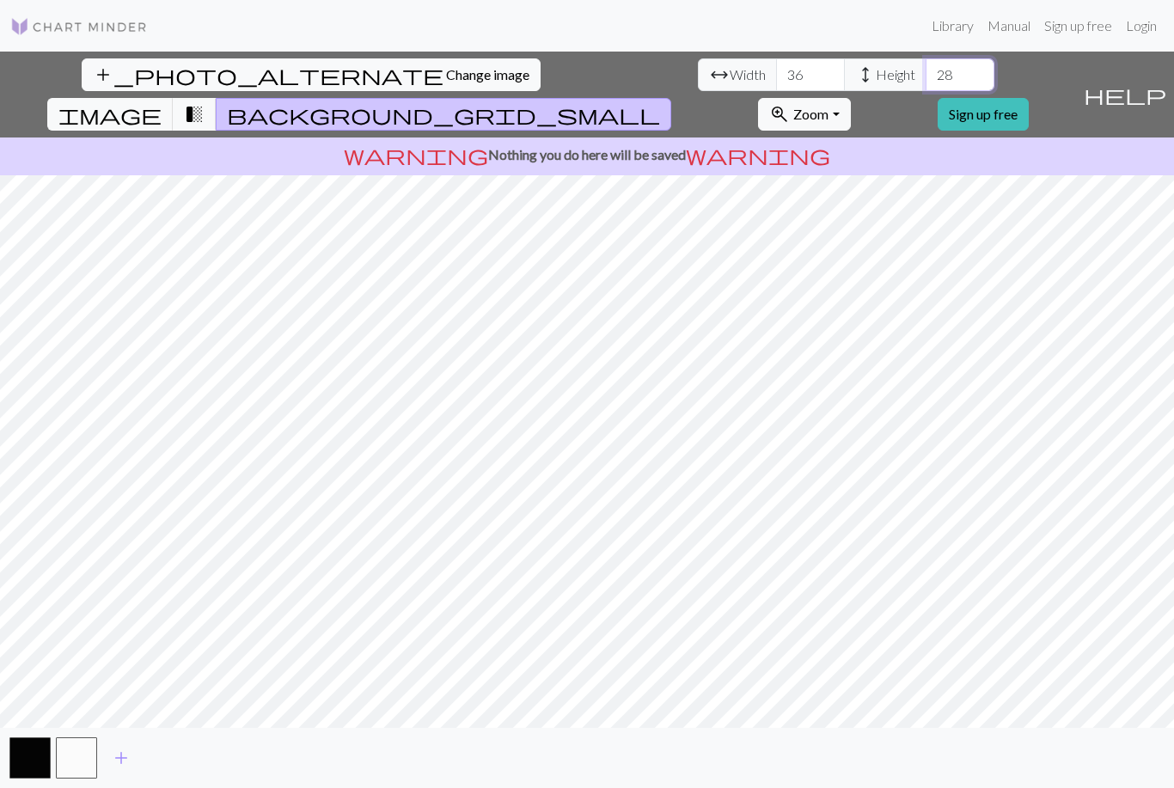
click at [926, 83] on input "28" at bounding box center [960, 74] width 69 height 33
type input "2"
click at [926, 76] on input "30" at bounding box center [960, 74] width 69 height 33
type input "3"
type input "20"
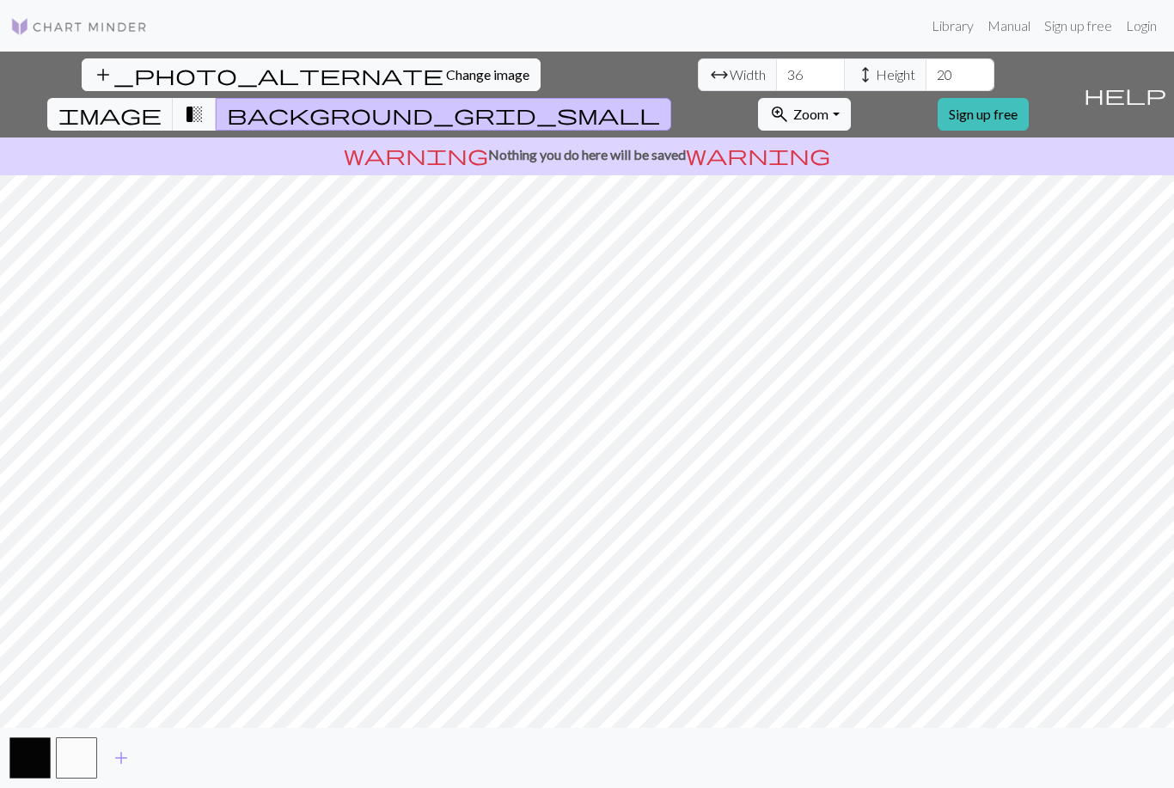
click at [115, 84] on button "add_photo_alternate Change image" at bounding box center [311, 74] width 459 height 33
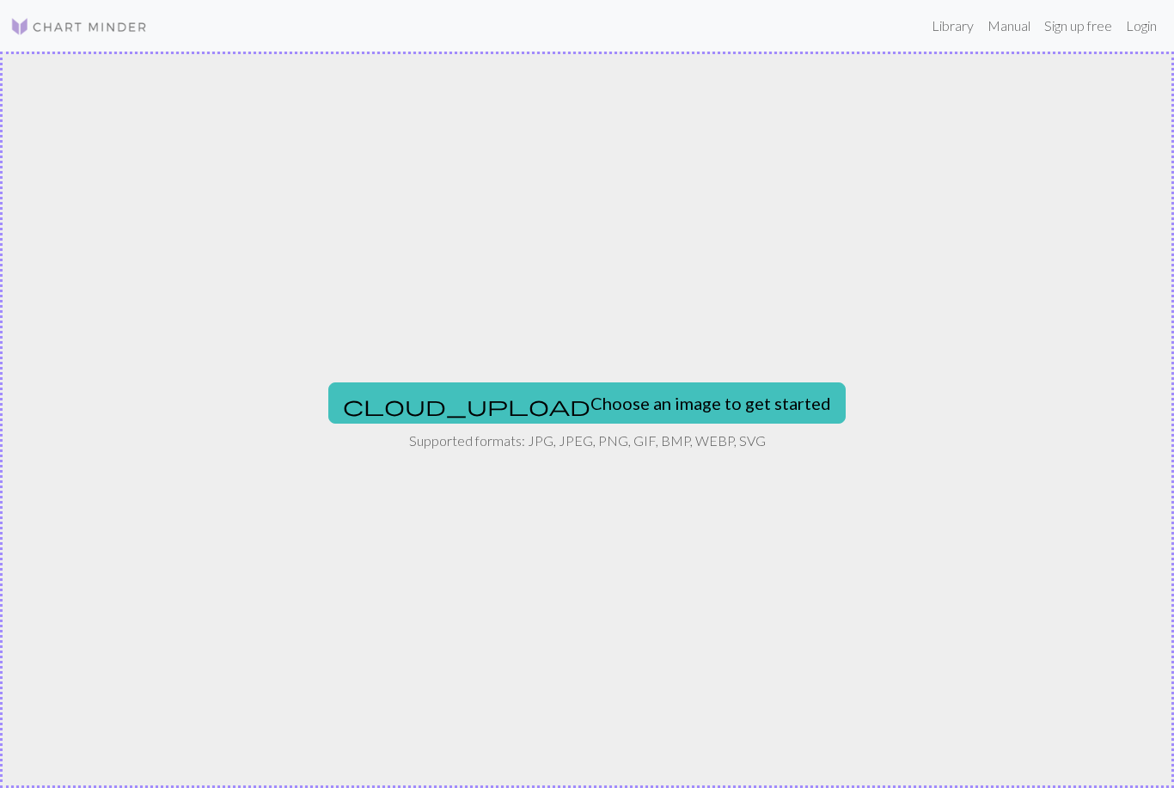
click at [610, 405] on button "cloud_upload Choose an image to get started" at bounding box center [586, 402] width 517 height 41
type input "C:\fakepath\IMG_0597.webp"
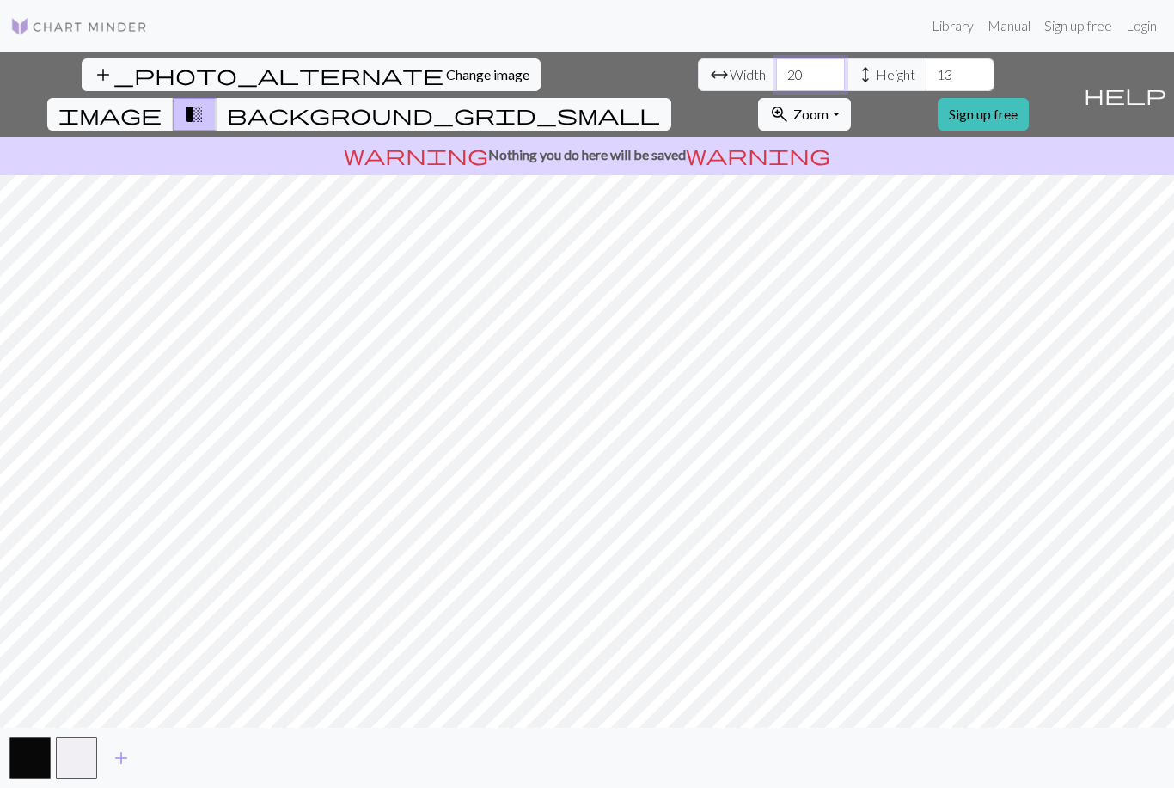
click at [776, 79] on input "20" at bounding box center [810, 74] width 69 height 33
type input "2"
type input "36"
click at [926, 82] on input "13" at bounding box center [960, 74] width 69 height 33
type input "1"
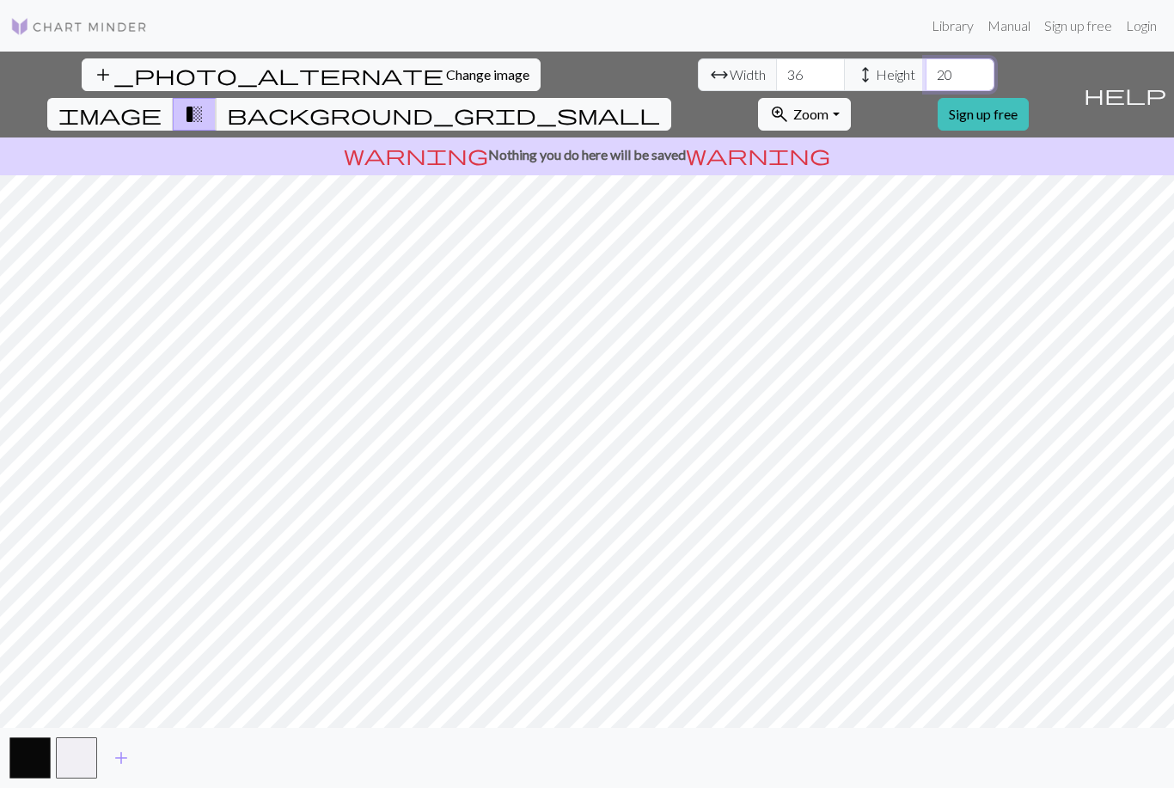
type input "20"
click at [671, 98] on button "background_grid_small" at bounding box center [443, 114] width 455 height 33
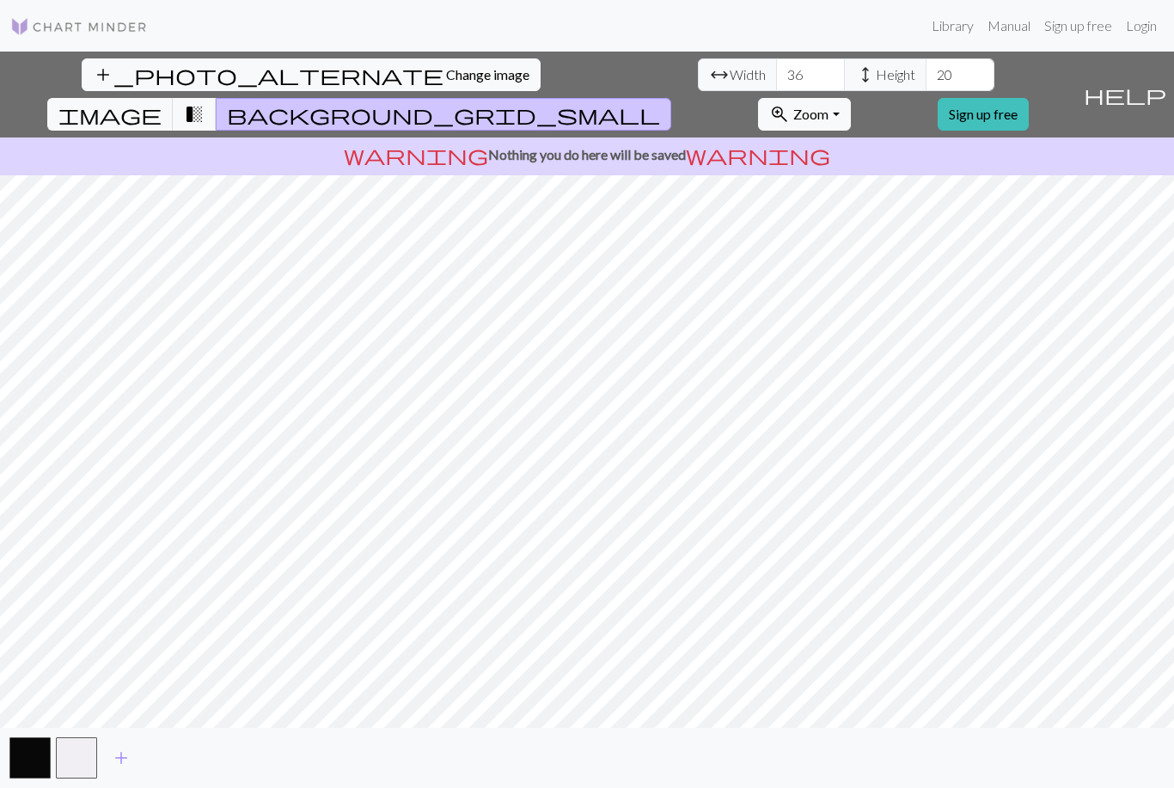
click at [107, 87] on button "add_photo_alternate Change image" at bounding box center [311, 74] width 459 height 33
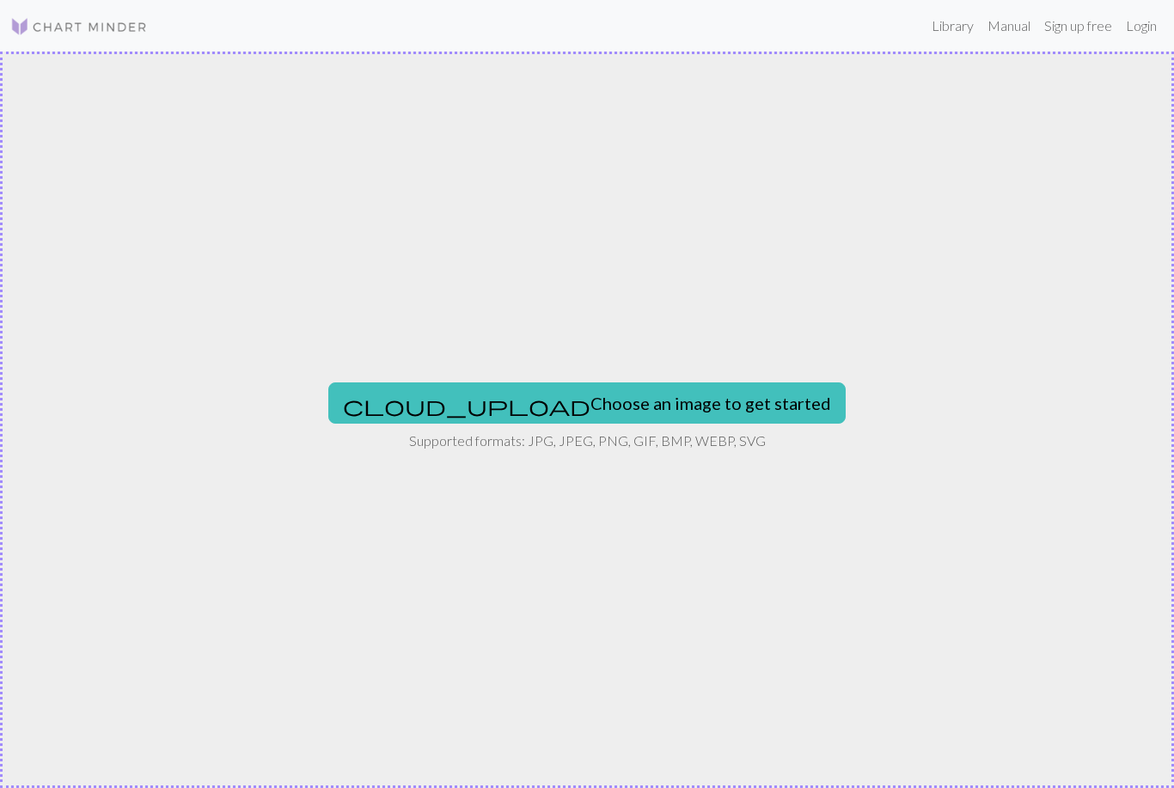
click at [663, 391] on button "cloud_upload Choose an image to get started" at bounding box center [586, 402] width 517 height 41
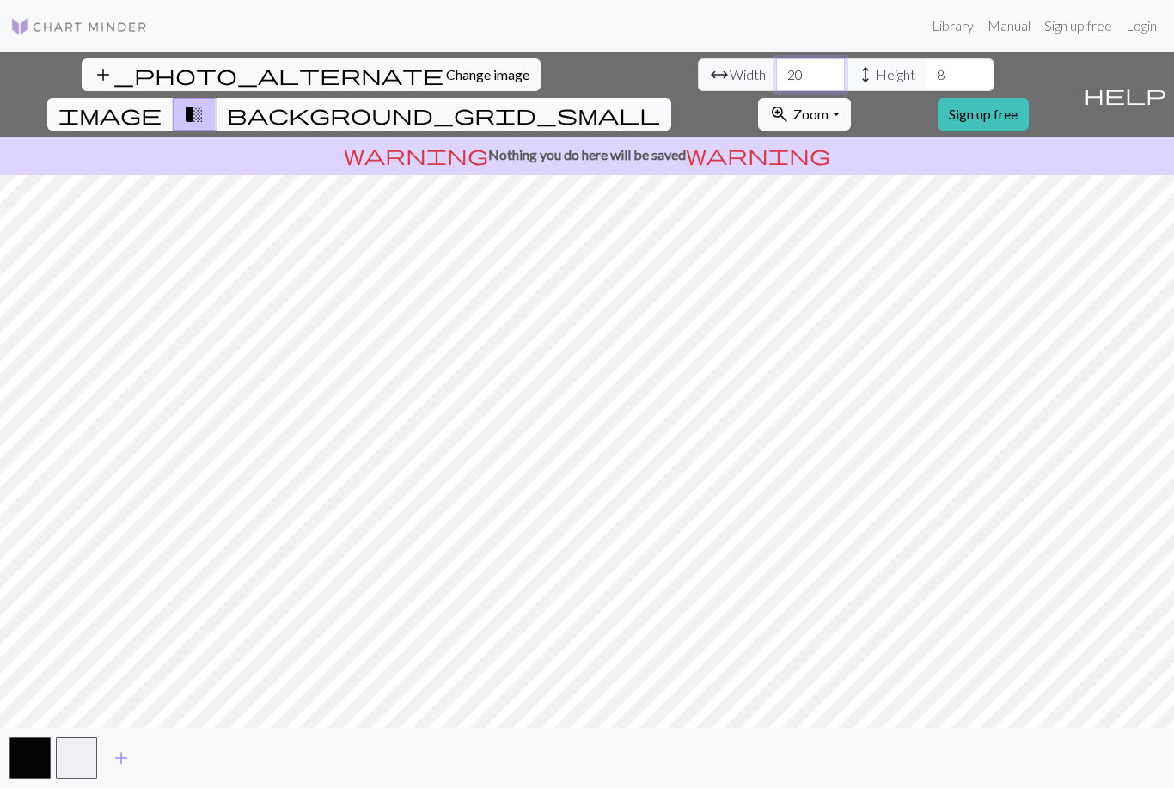
click at [776, 89] on input "20" at bounding box center [810, 74] width 69 height 33
type input "2"
type input "36"
click at [926, 78] on input "8" at bounding box center [960, 74] width 69 height 33
type input "20"
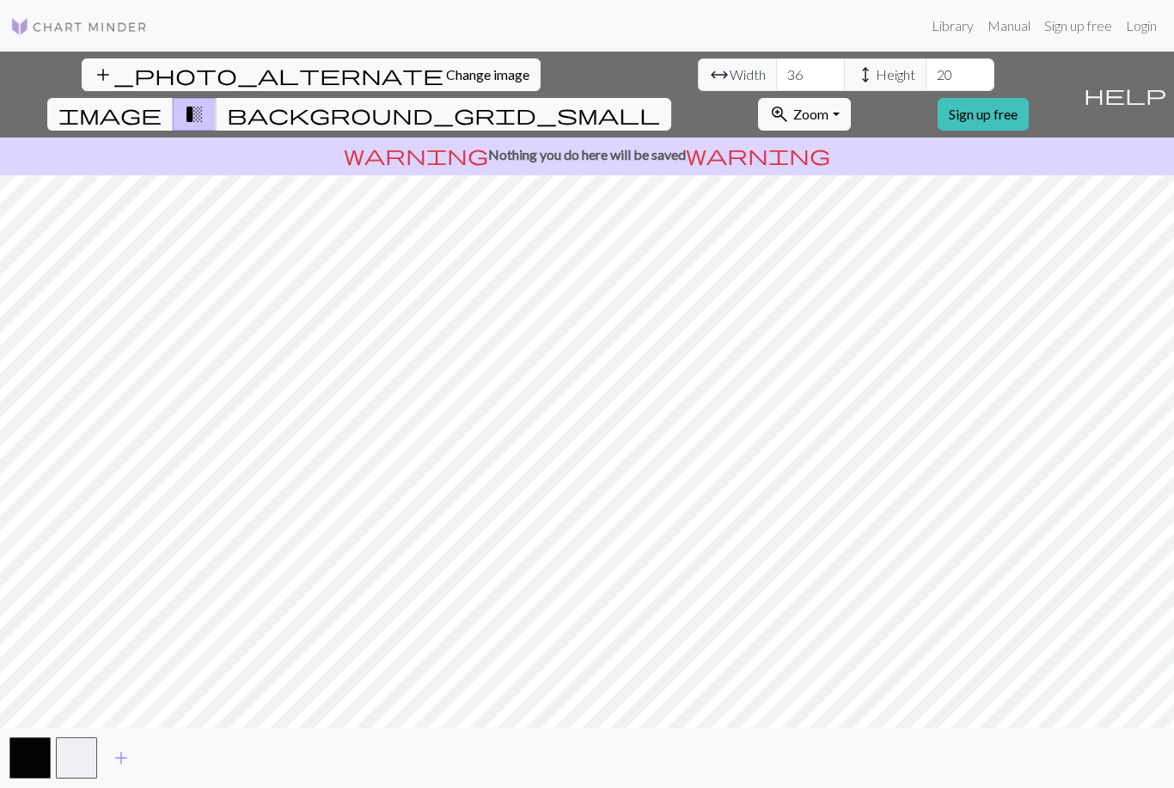
click at [660, 102] on span "background_grid_small" at bounding box center [443, 114] width 433 height 24
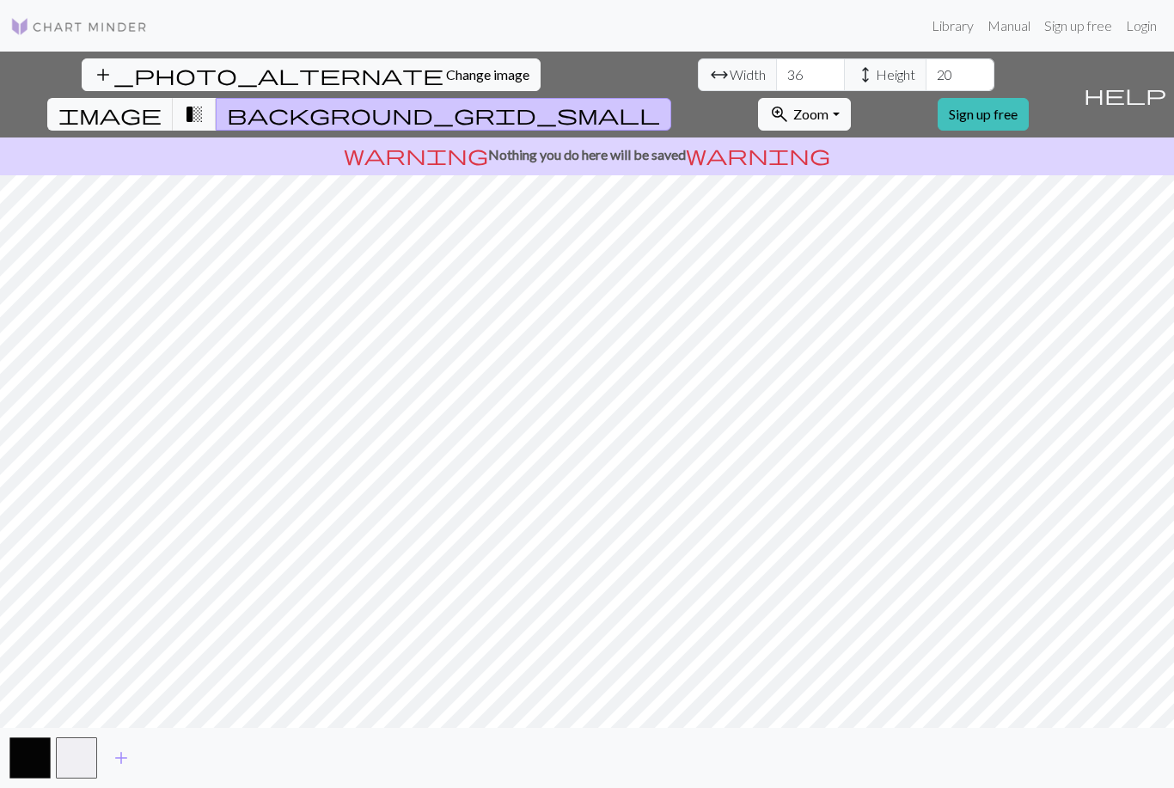
click at [446, 78] on span "Change image" at bounding box center [487, 74] width 83 height 16
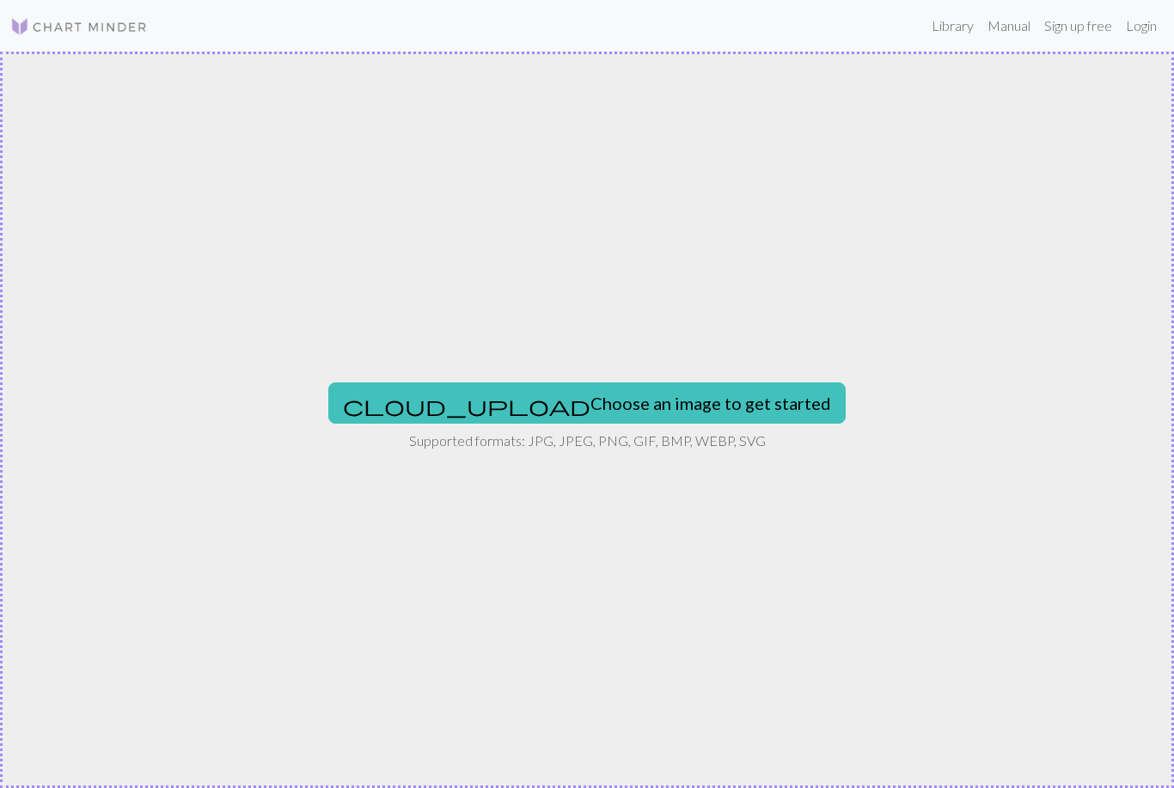
click at [544, 401] on button "cloud_upload Choose an image to get started" at bounding box center [586, 402] width 517 height 41
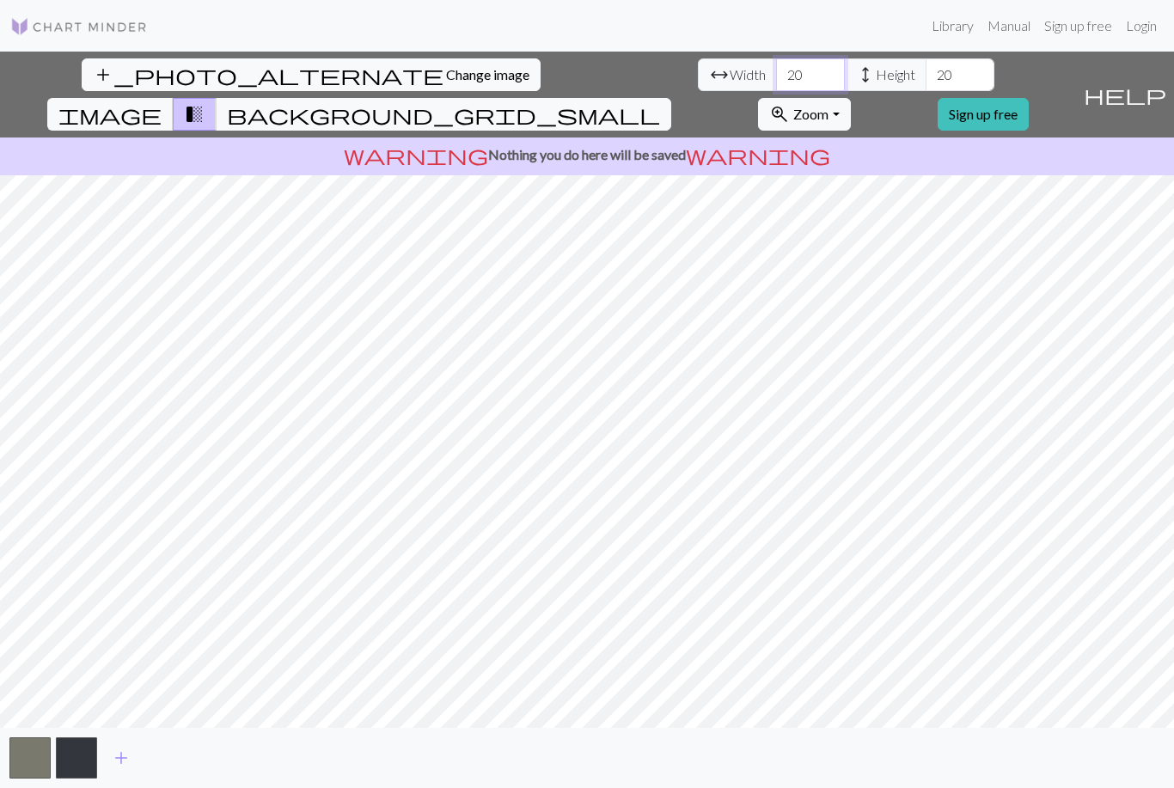
click at [776, 61] on input "20" at bounding box center [810, 74] width 69 height 33
click at [776, 70] on input "20" at bounding box center [810, 74] width 69 height 33
type input "2"
type input "36"
click at [660, 102] on span "background_grid_small" at bounding box center [443, 114] width 433 height 24
